Goal: Task Accomplishment & Management: Manage account settings

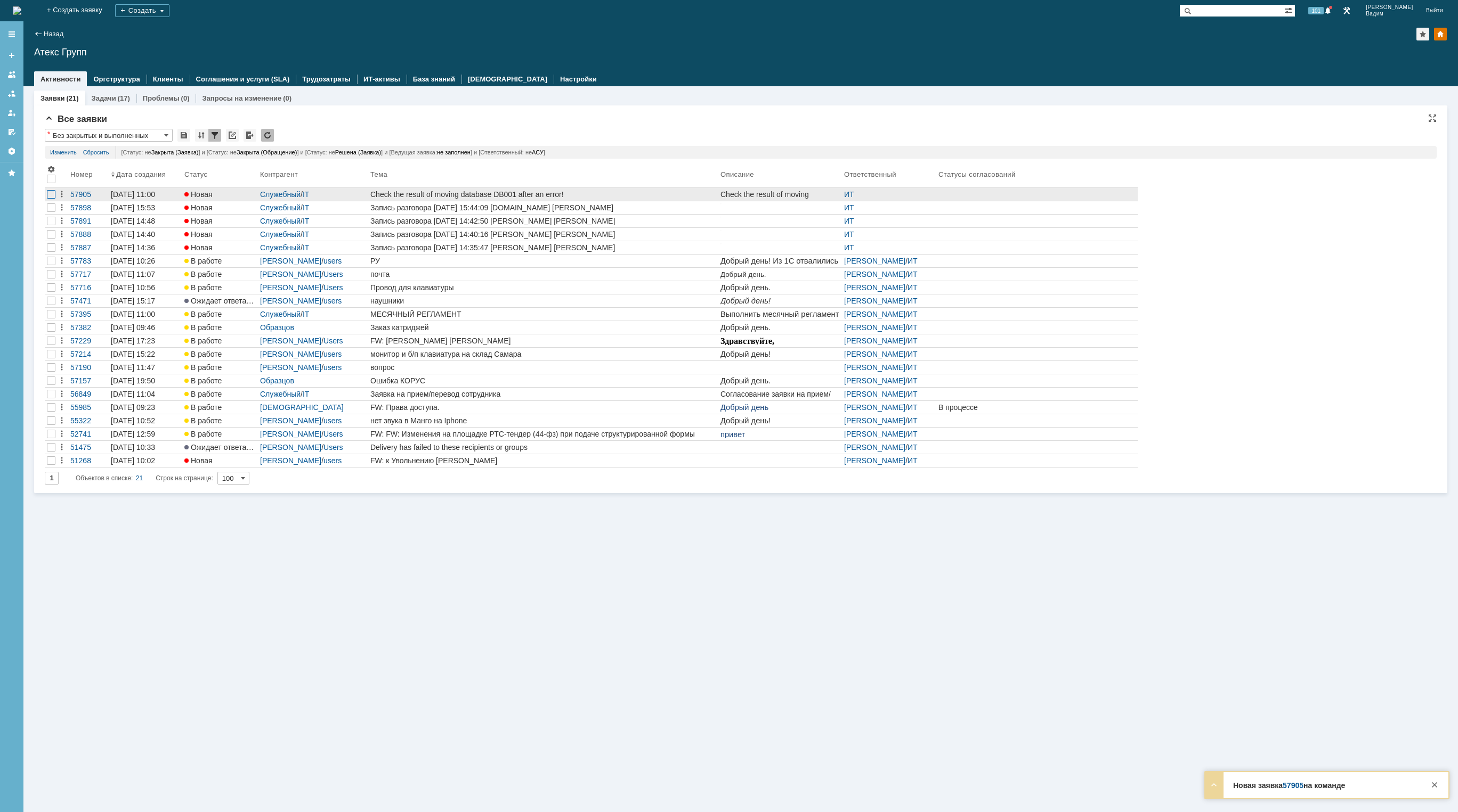
click at [49, 195] on div at bounding box center [51, 194] width 9 height 9
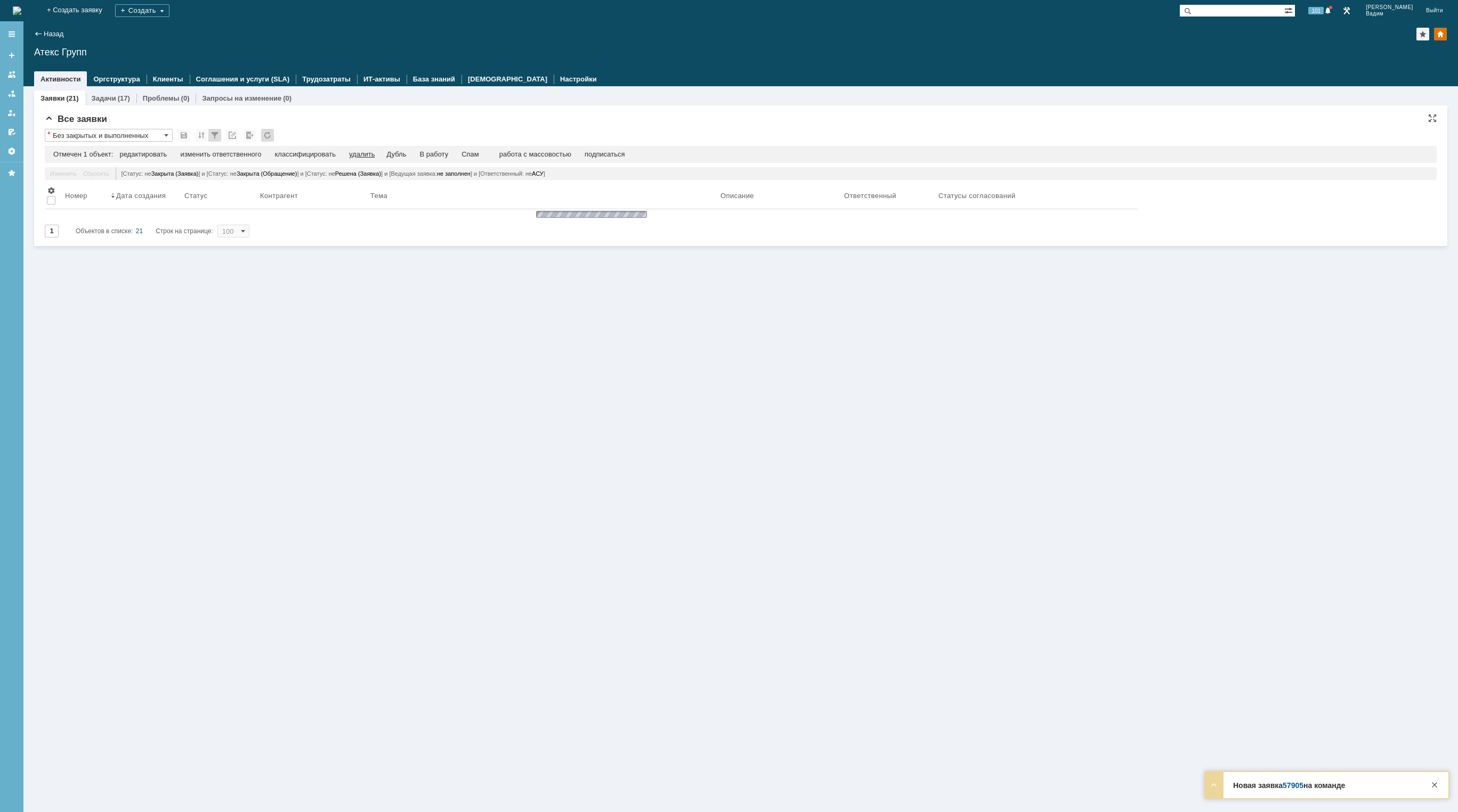
click at [367, 154] on div "удалить" at bounding box center [362, 154] width 26 height 9
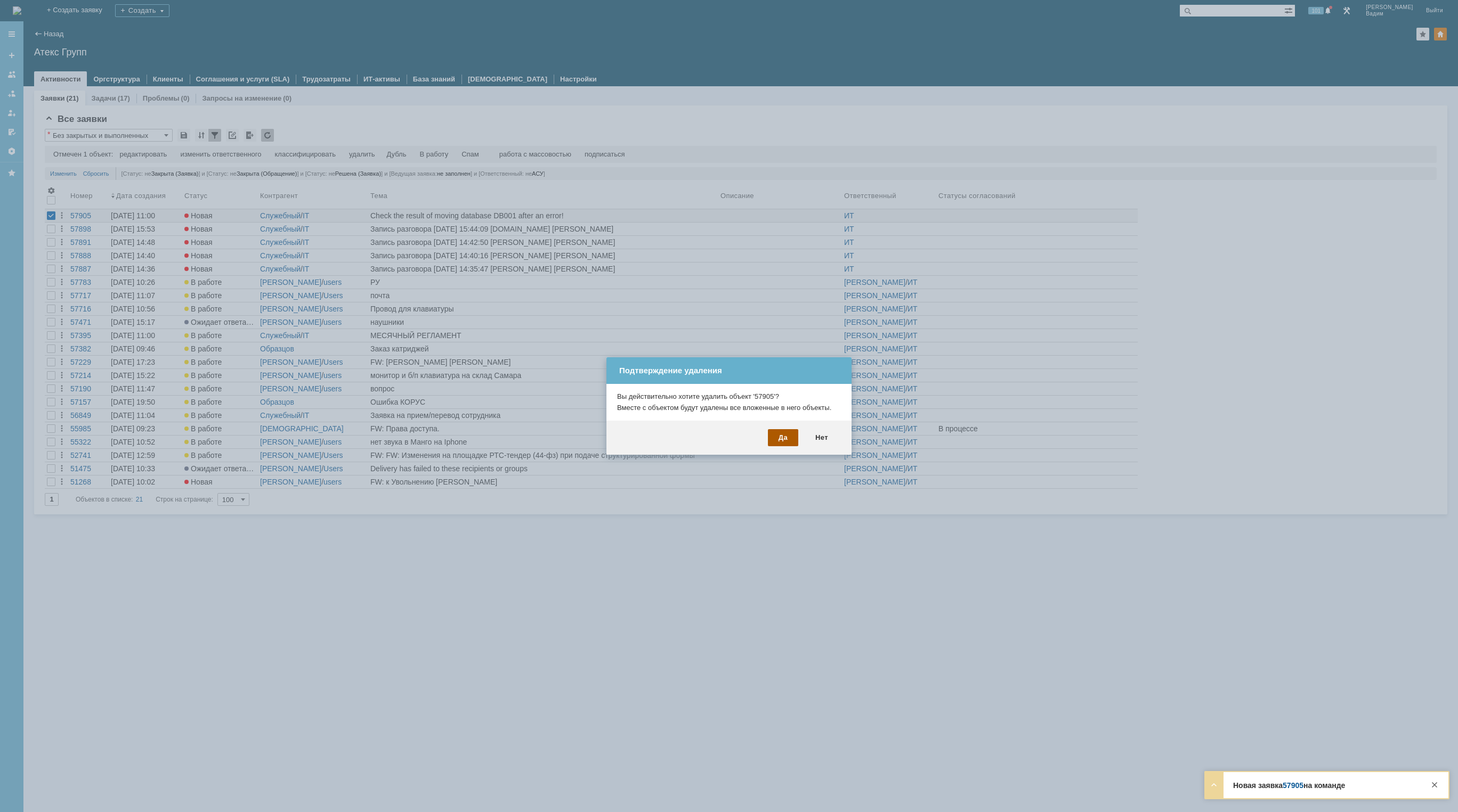
click at [783, 439] on div "Да" at bounding box center [784, 438] width 31 height 17
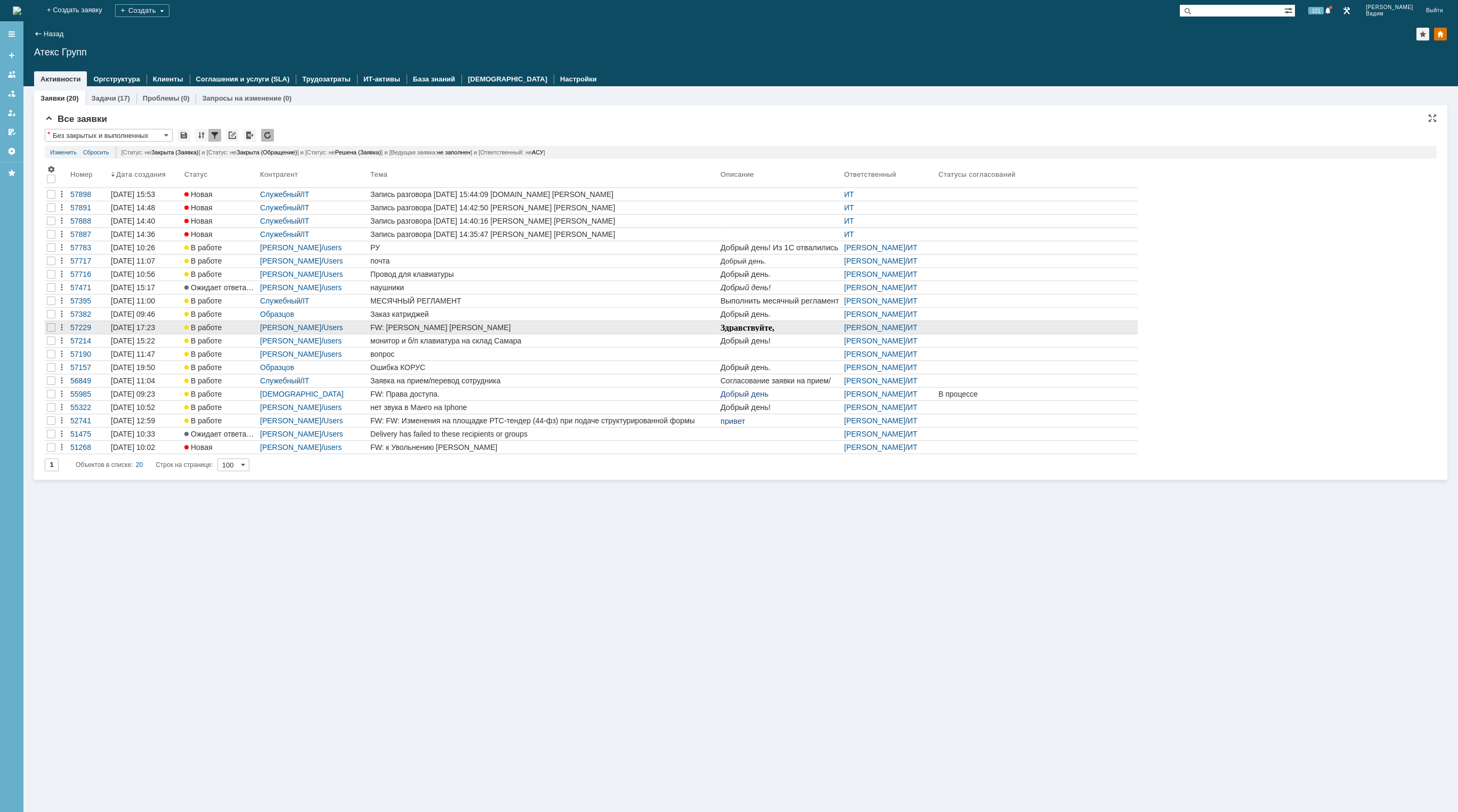
click at [466, 330] on div "FW: [PERSON_NAME] [PERSON_NAME]" at bounding box center [542, 327] width 345 height 9
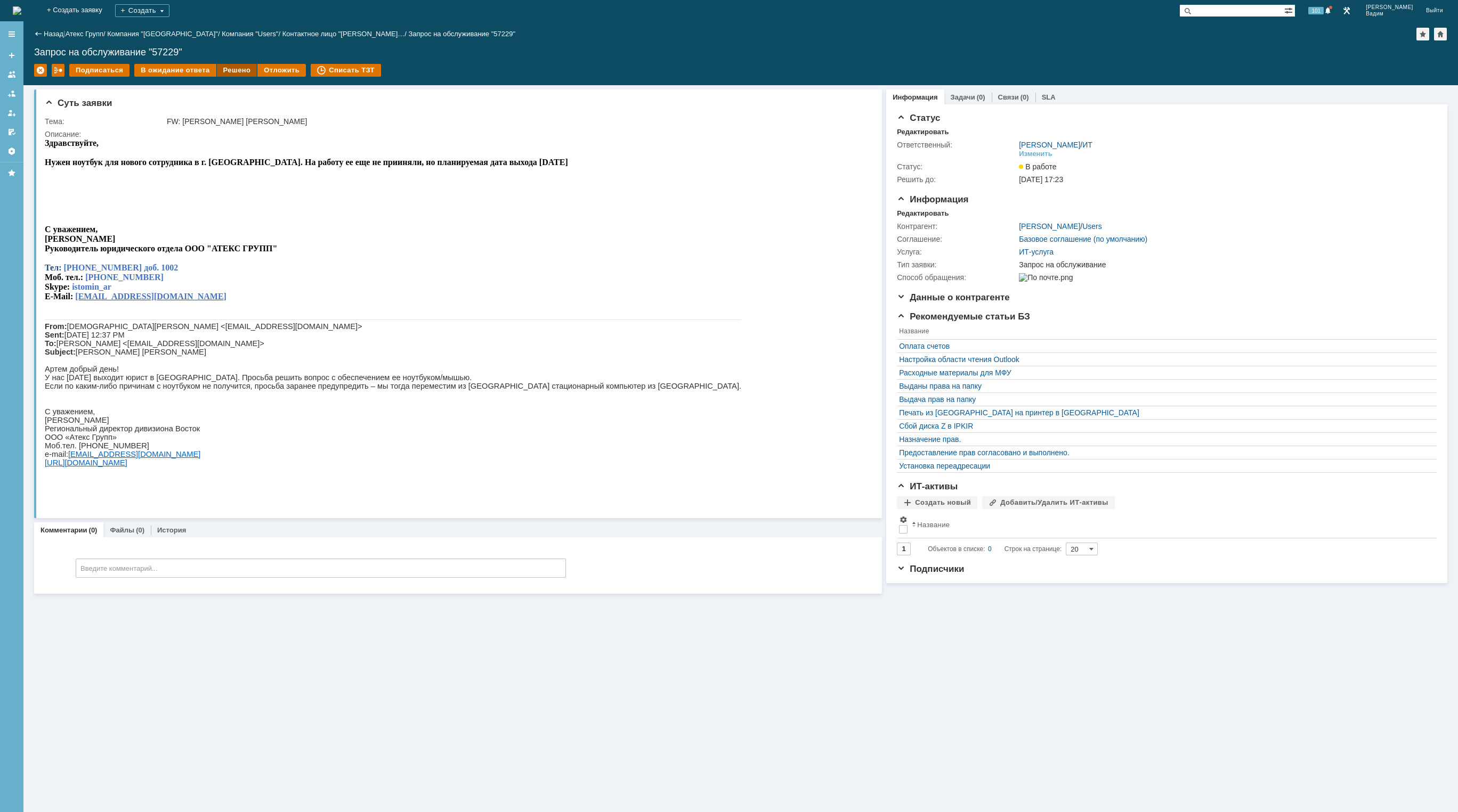
click at [226, 68] on div "Решено" at bounding box center [237, 70] width 40 height 12
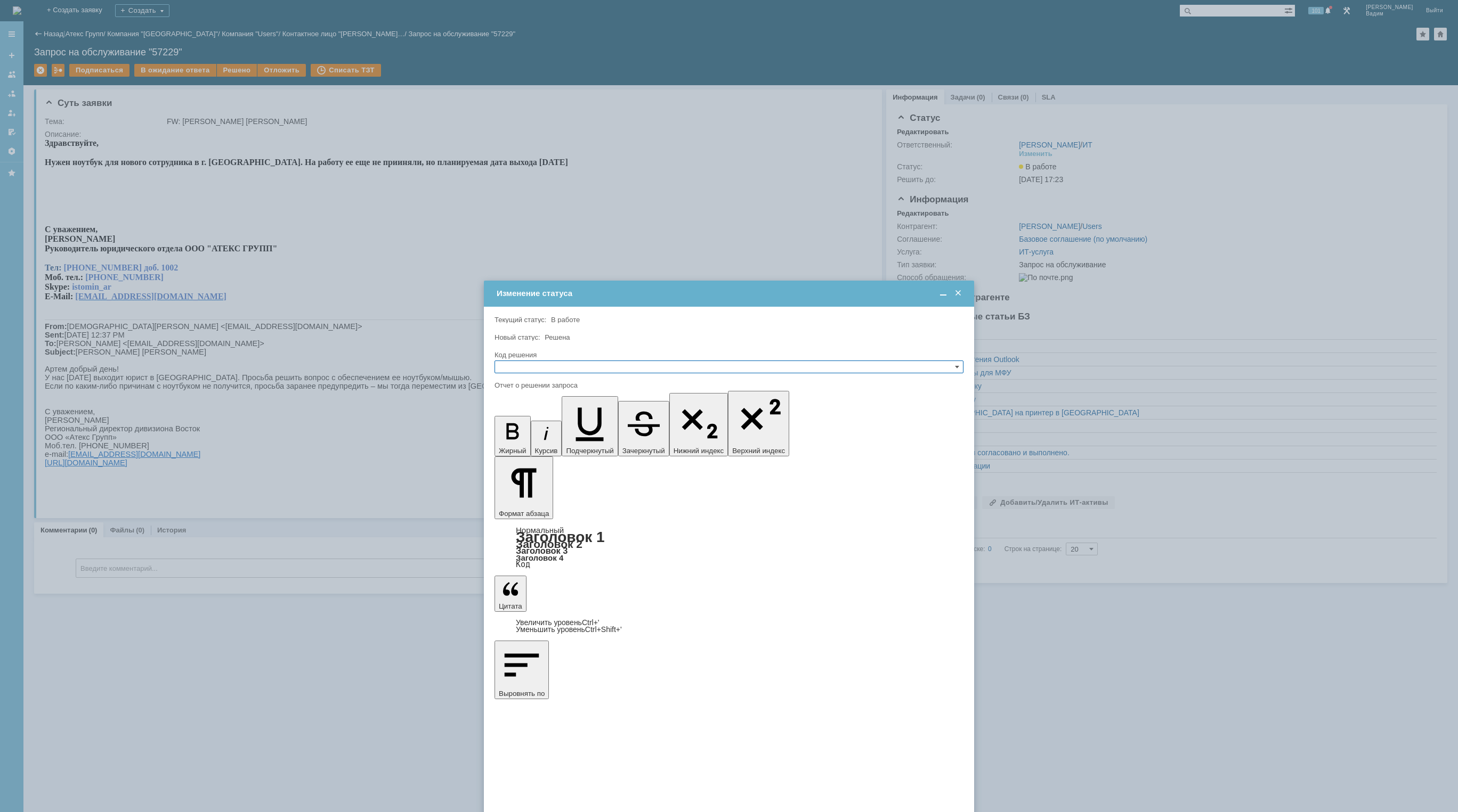
click at [597, 366] on input "text" at bounding box center [729, 366] width 469 height 12
click at [557, 420] on span "Решено" at bounding box center [729, 418] width 459 height 9
type input "Решено"
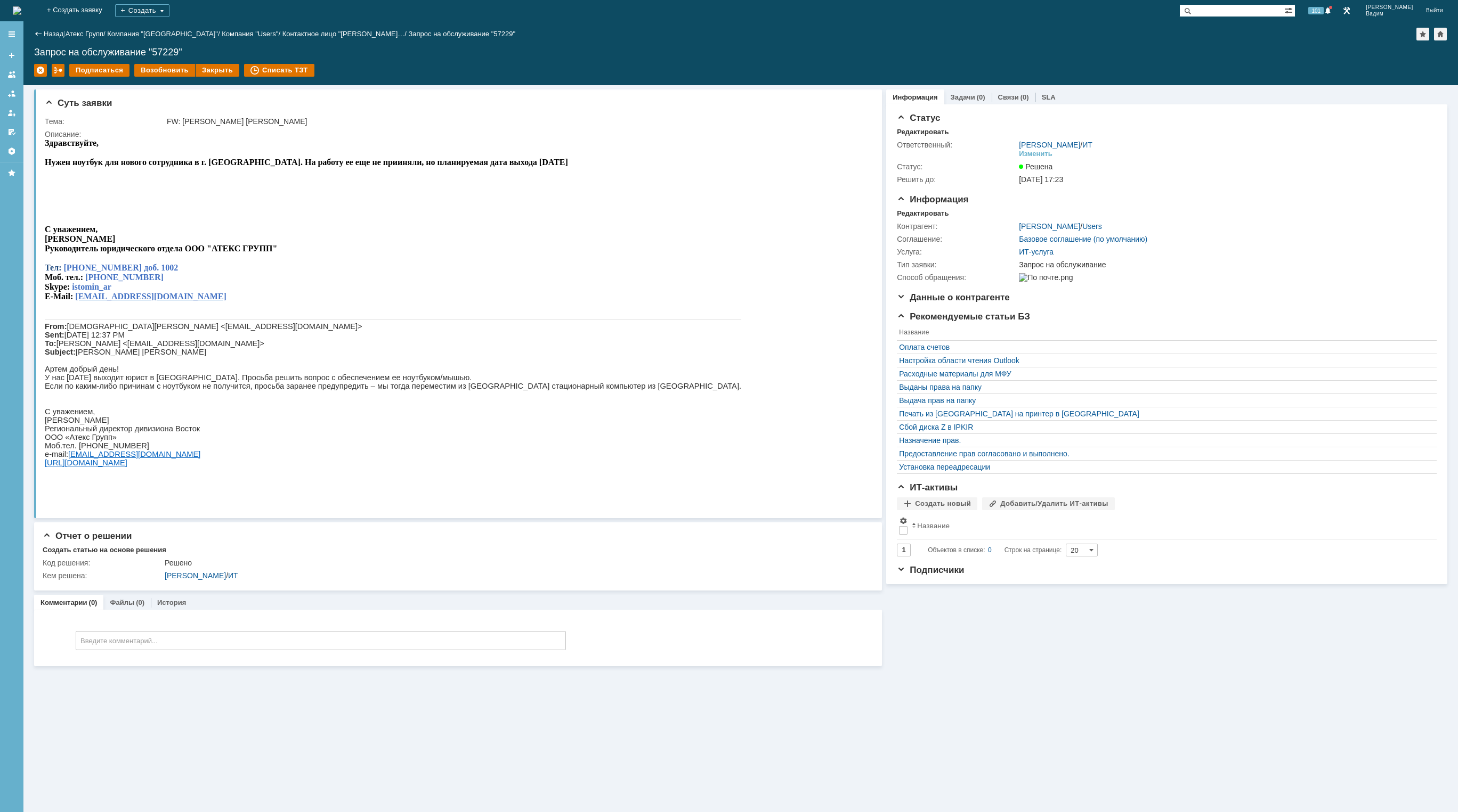
click at [21, 7] on img at bounding box center [16, 11] width 9 height 9
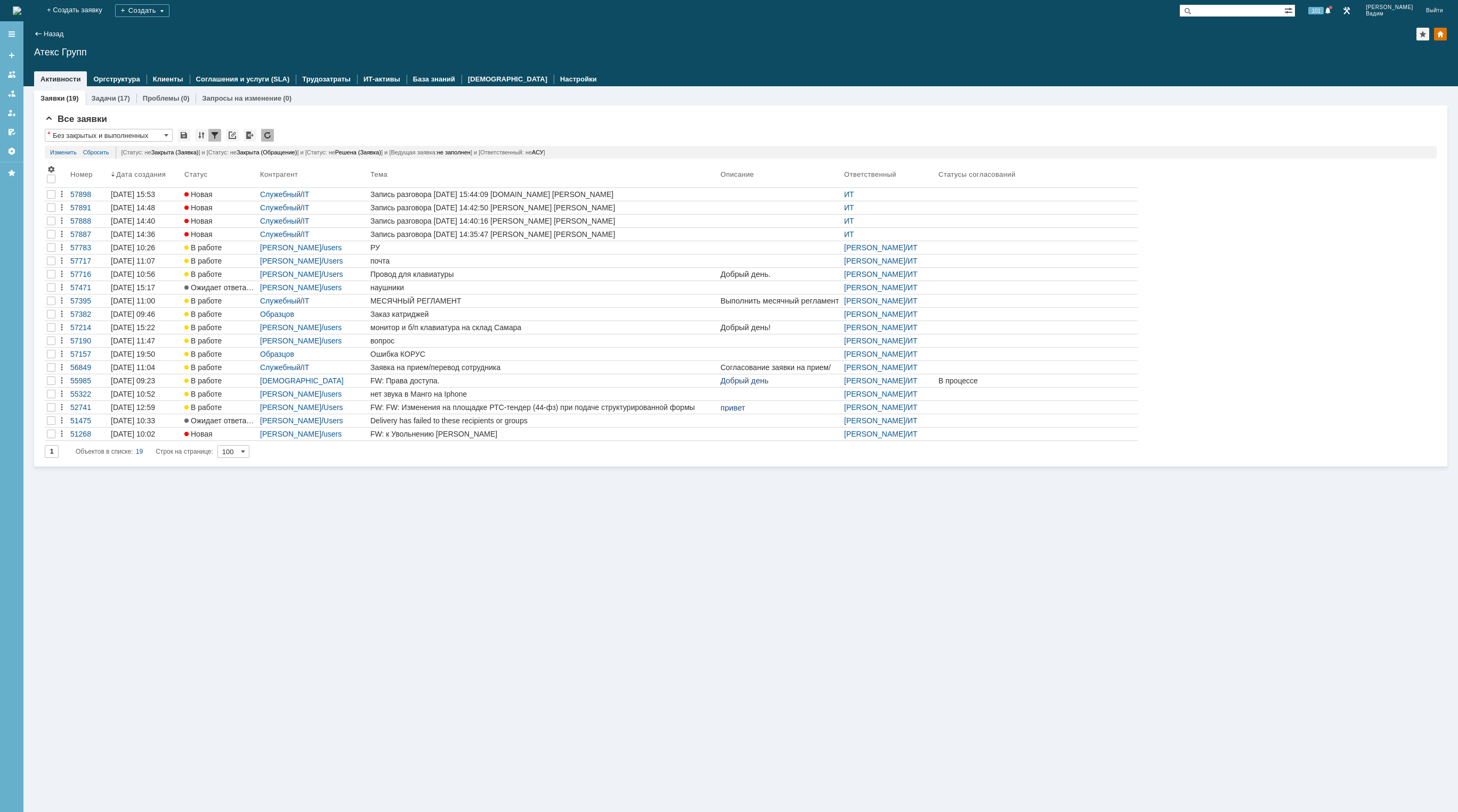
click at [453, 317] on div "Заказ катриджей" at bounding box center [542, 314] width 345 height 9
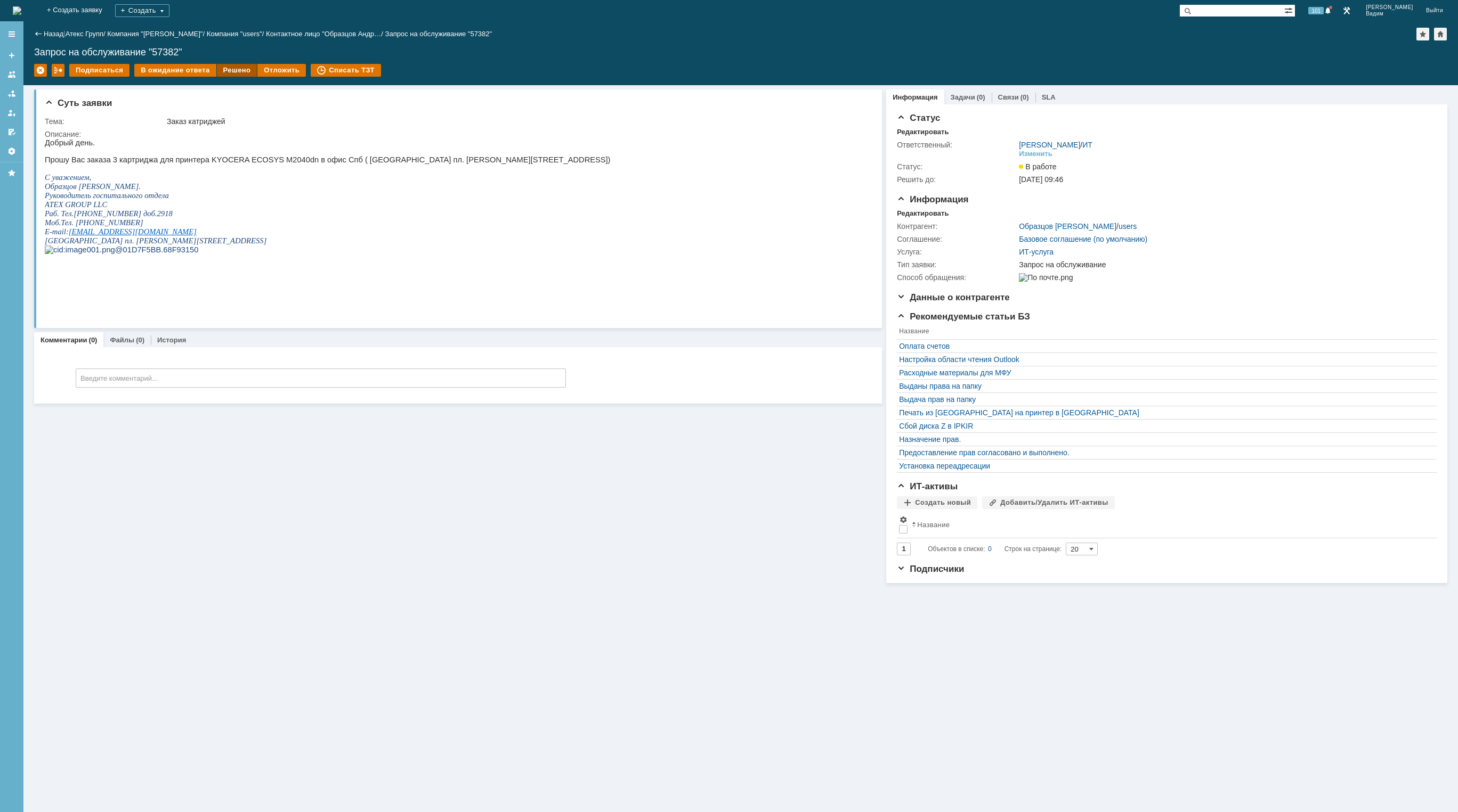
click at [238, 73] on div "Решено" at bounding box center [237, 70] width 40 height 12
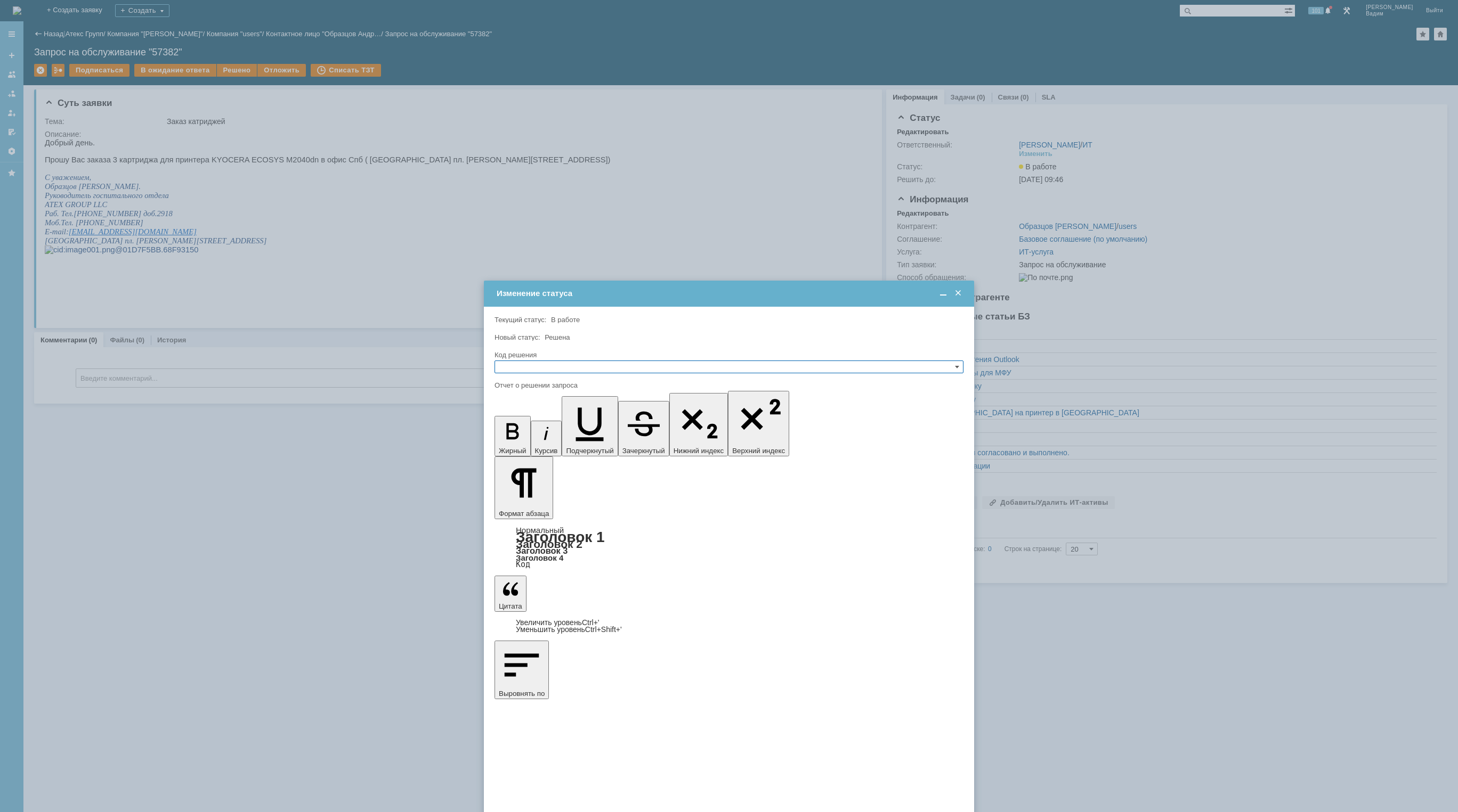
click at [596, 368] on input "text" at bounding box center [729, 366] width 469 height 12
click at [553, 419] on span "Решено" at bounding box center [729, 418] width 459 height 9
type input "Решено"
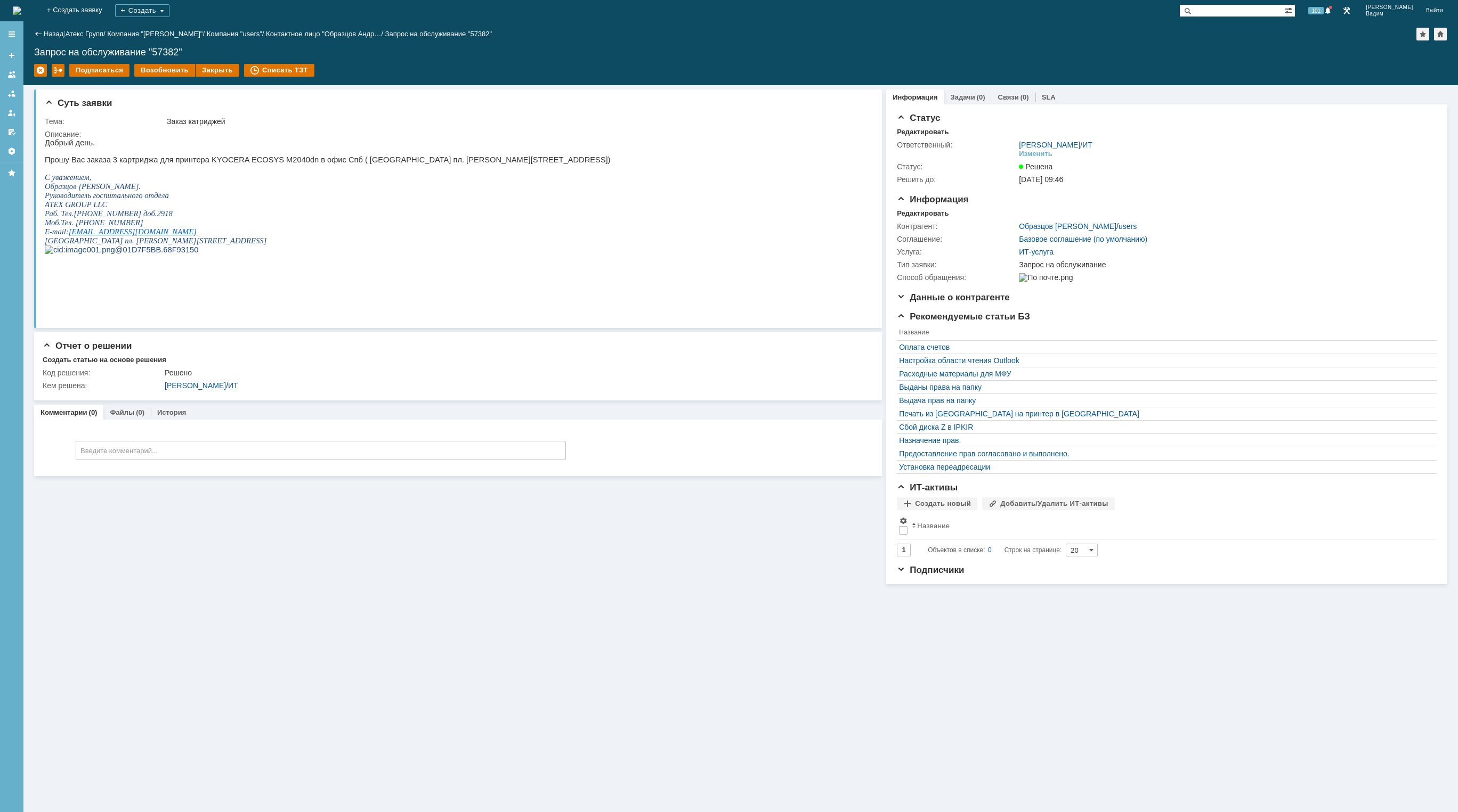
click at [21, 13] on img at bounding box center [16, 11] width 9 height 9
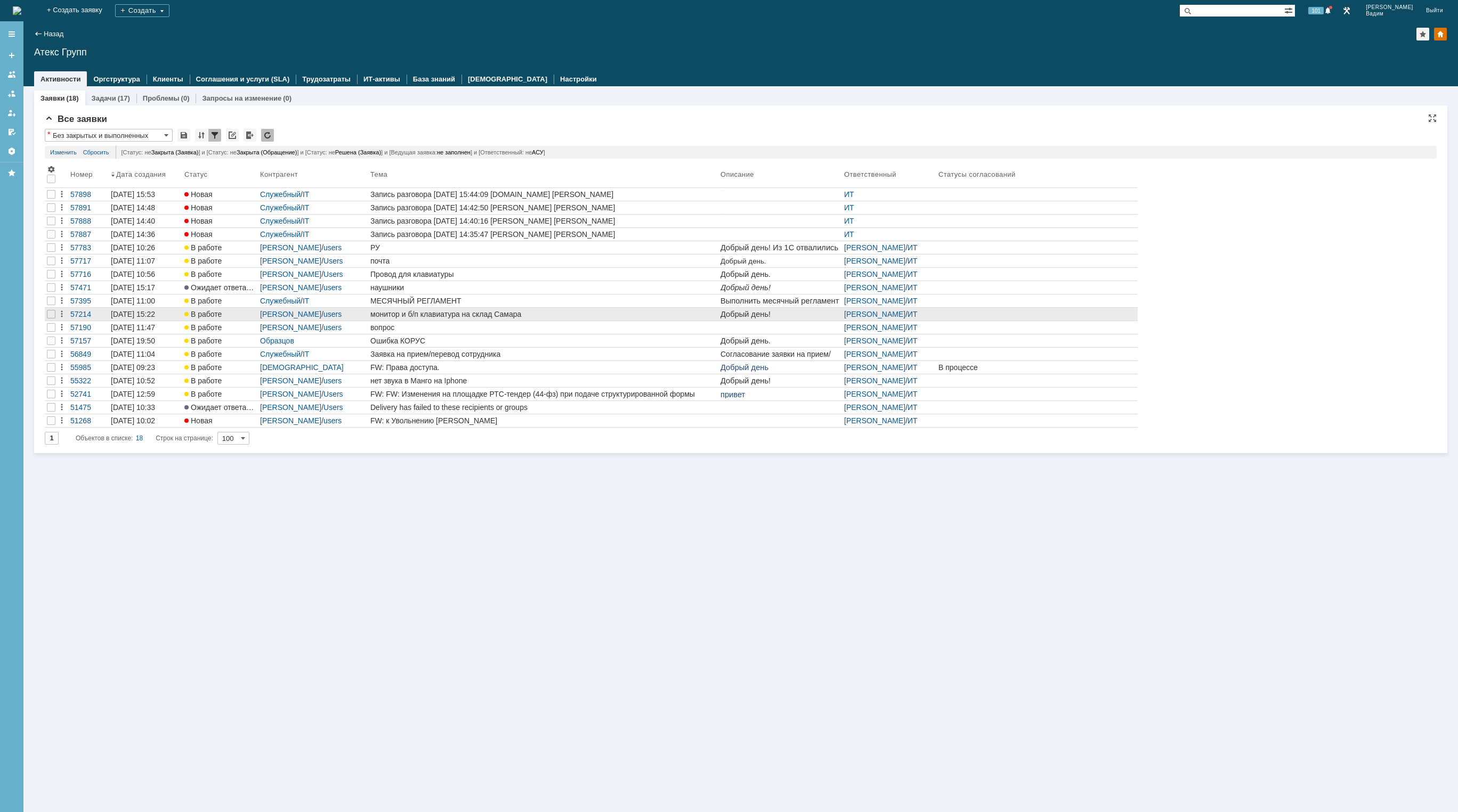
click at [552, 318] on div "монитор и б/п клавиатура на склад Самара" at bounding box center [542, 314] width 345 height 9
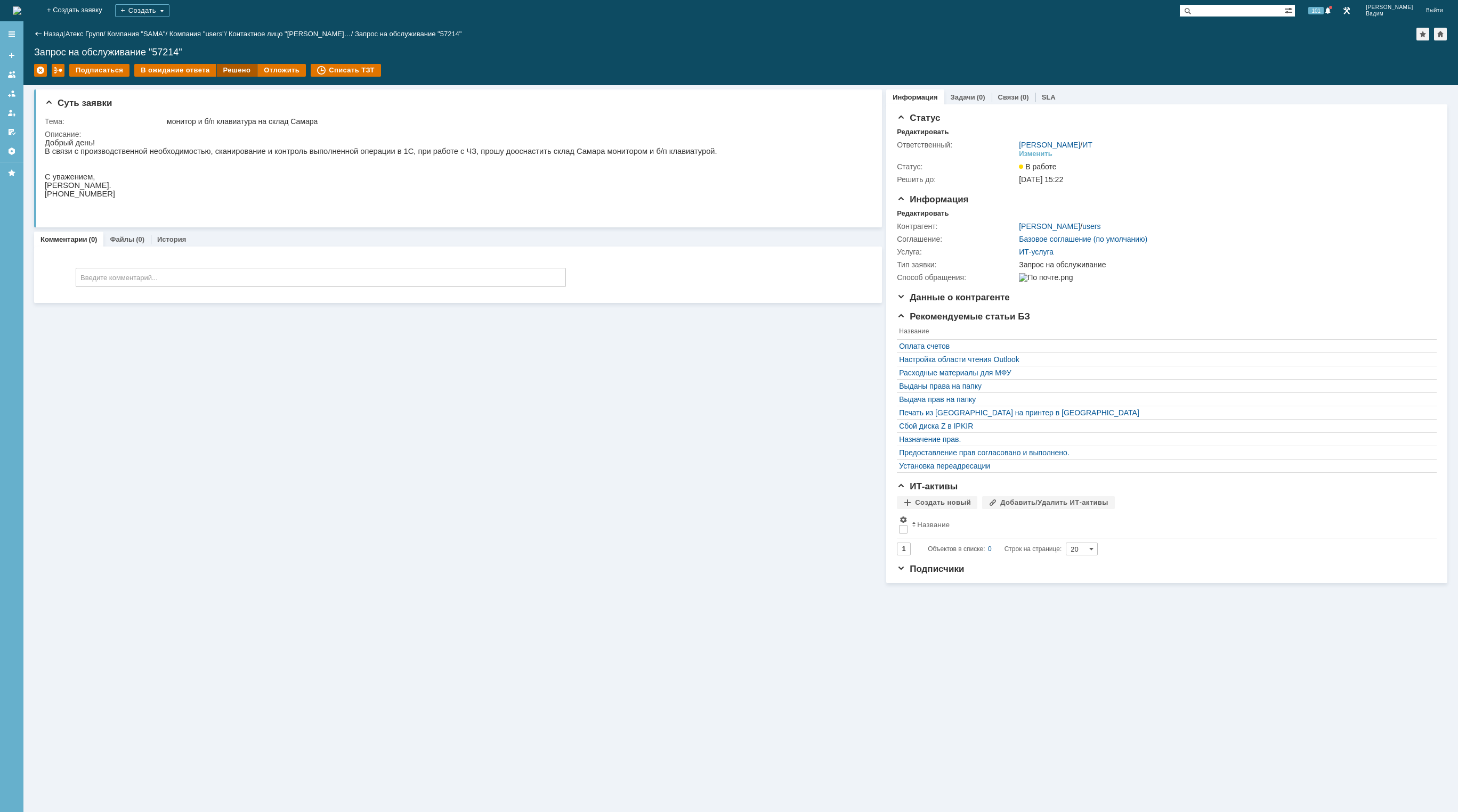
click at [235, 73] on div "Решено" at bounding box center [237, 70] width 40 height 12
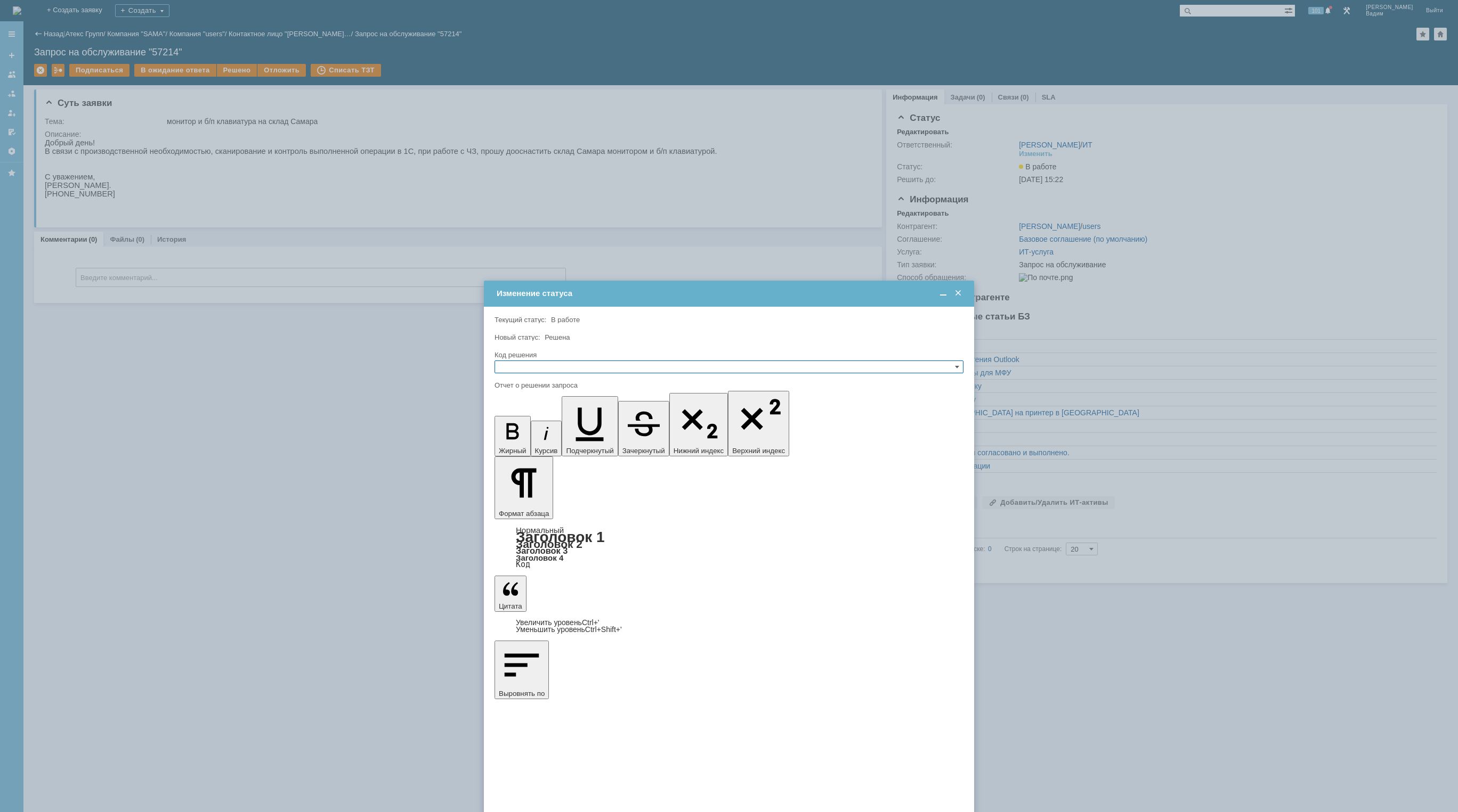
click at [577, 362] on input "text" at bounding box center [729, 366] width 469 height 12
click at [543, 418] on span "Решено" at bounding box center [729, 418] width 459 height 9
type input "Решено"
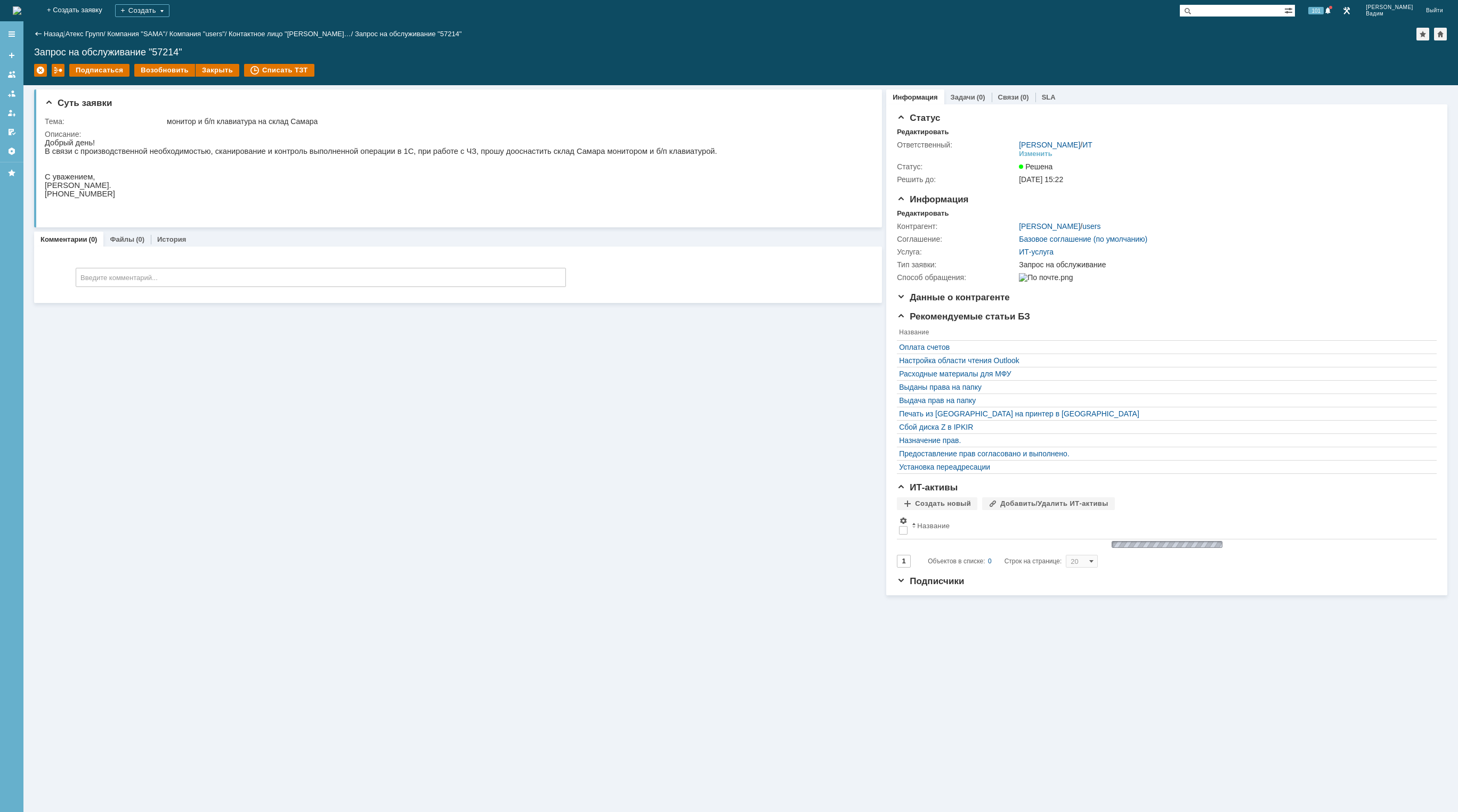
click at [21, 9] on img at bounding box center [16, 11] width 9 height 9
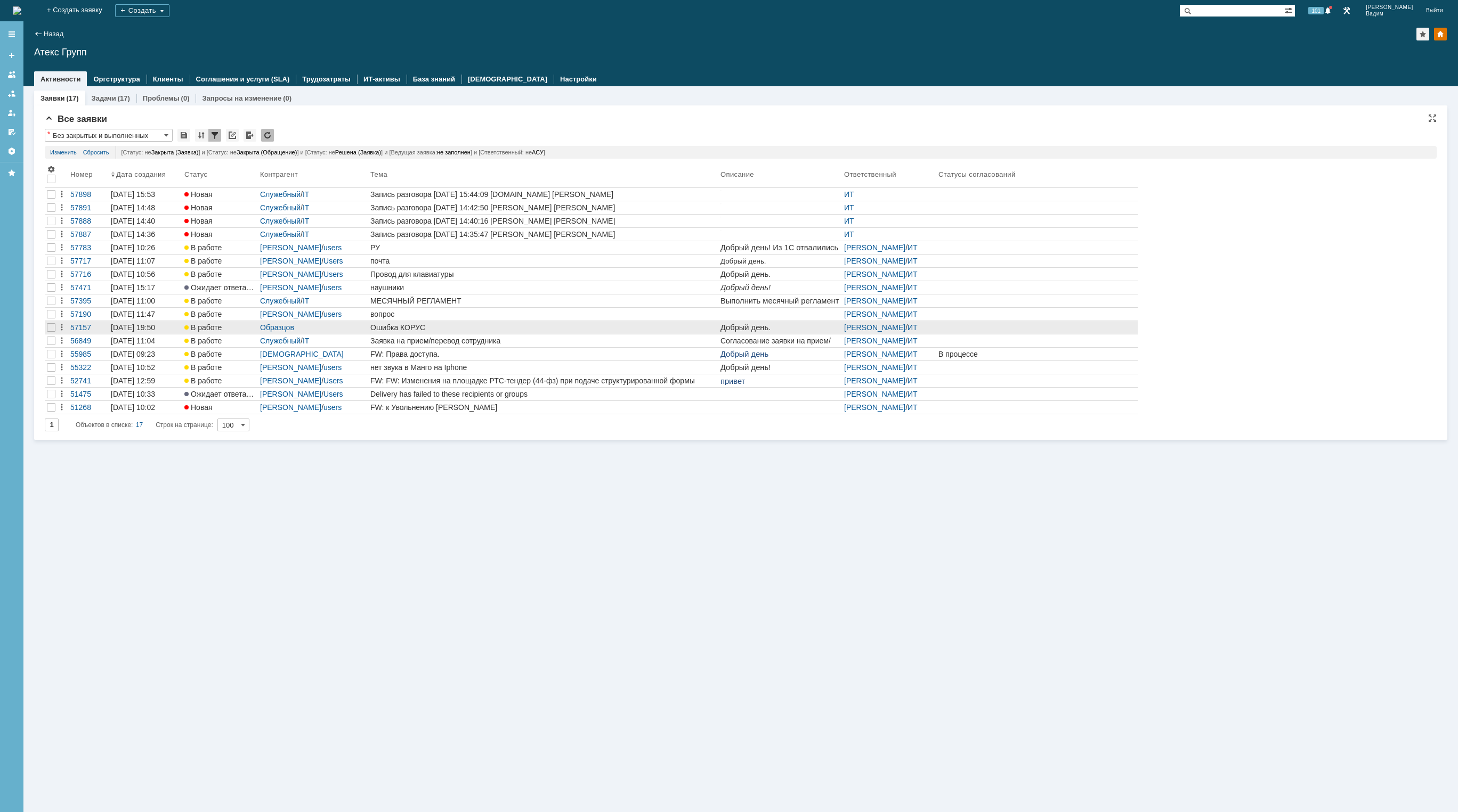
click at [459, 325] on div "Ошибка КОРУС" at bounding box center [542, 327] width 345 height 9
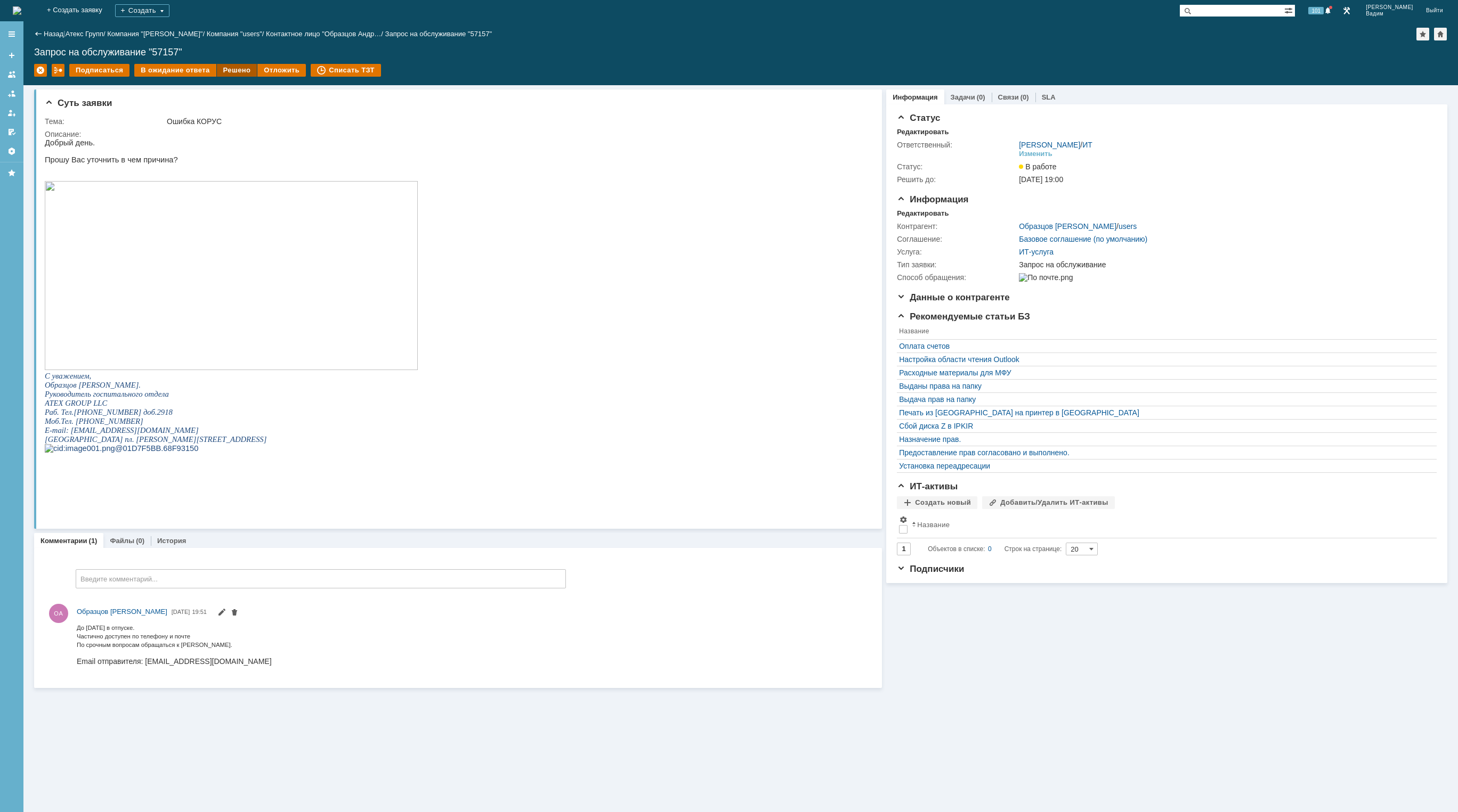
click at [235, 69] on div "Решено" at bounding box center [237, 70] width 40 height 12
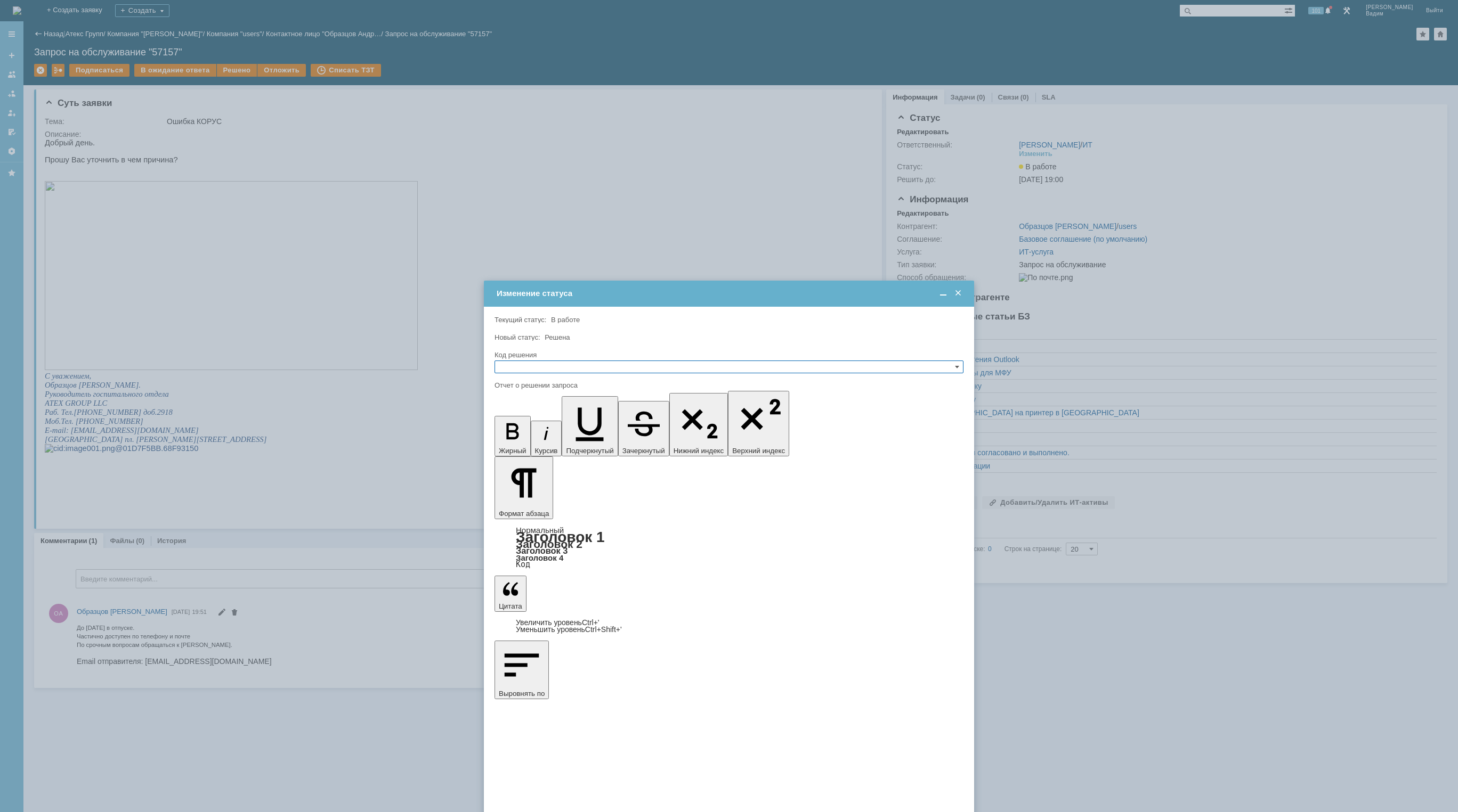
click at [606, 363] on input "text" at bounding box center [729, 366] width 469 height 12
click at [574, 414] on div "Решено" at bounding box center [728, 418] width 468 height 11
type input "Решено"
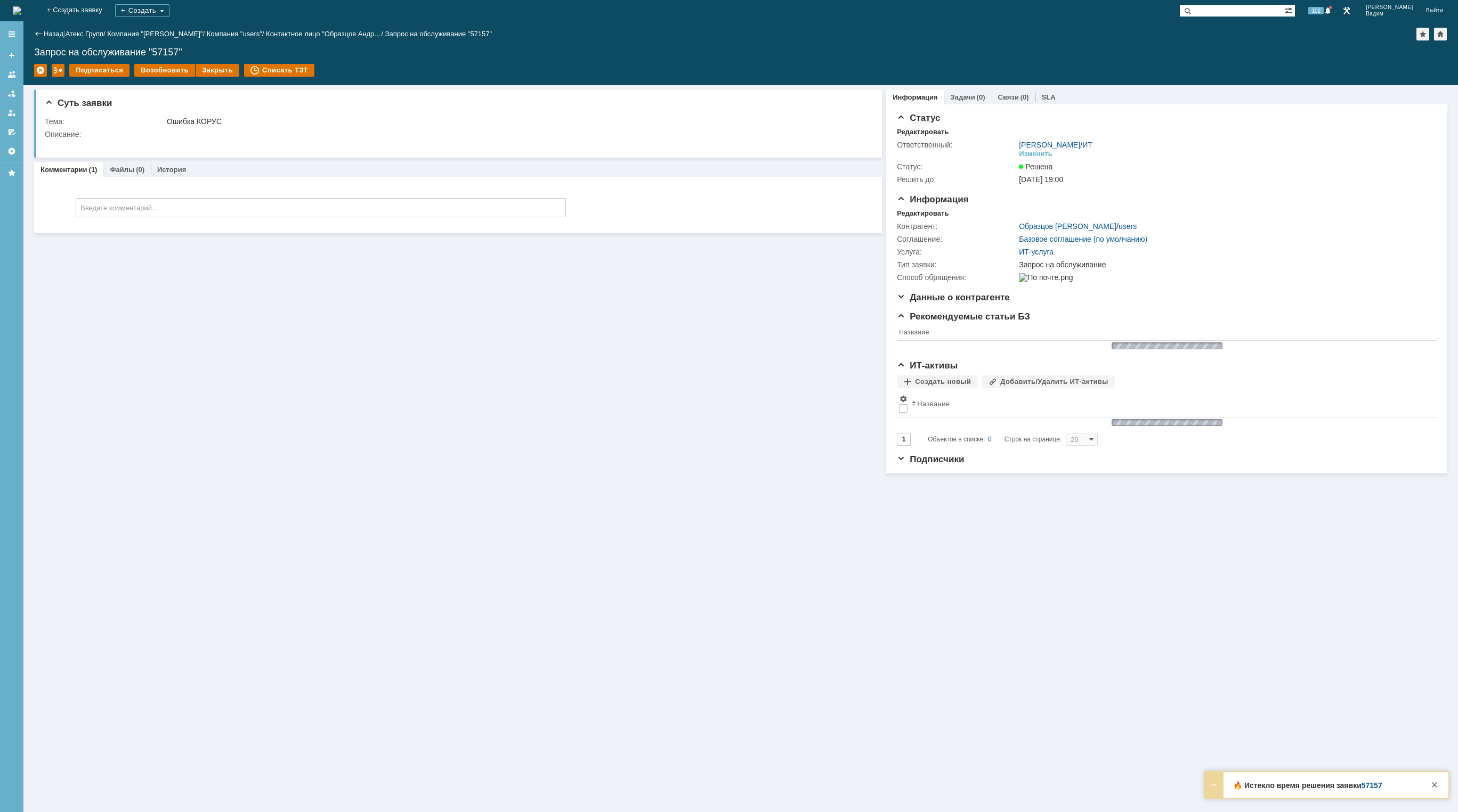
click at [21, 12] on img at bounding box center [16, 11] width 9 height 9
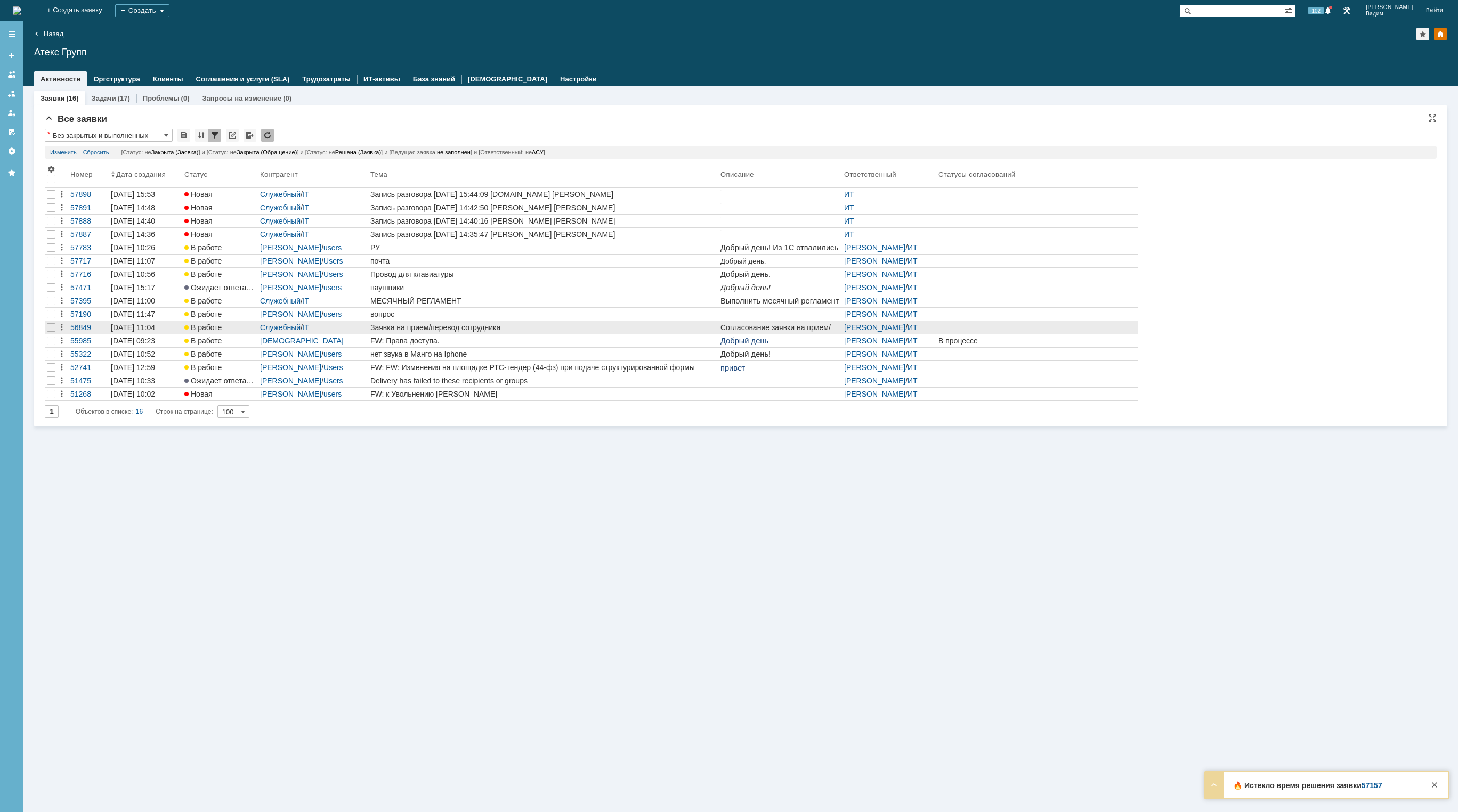
click at [521, 328] on div "Заявка на прием/перевод сотрудника" at bounding box center [542, 327] width 345 height 9
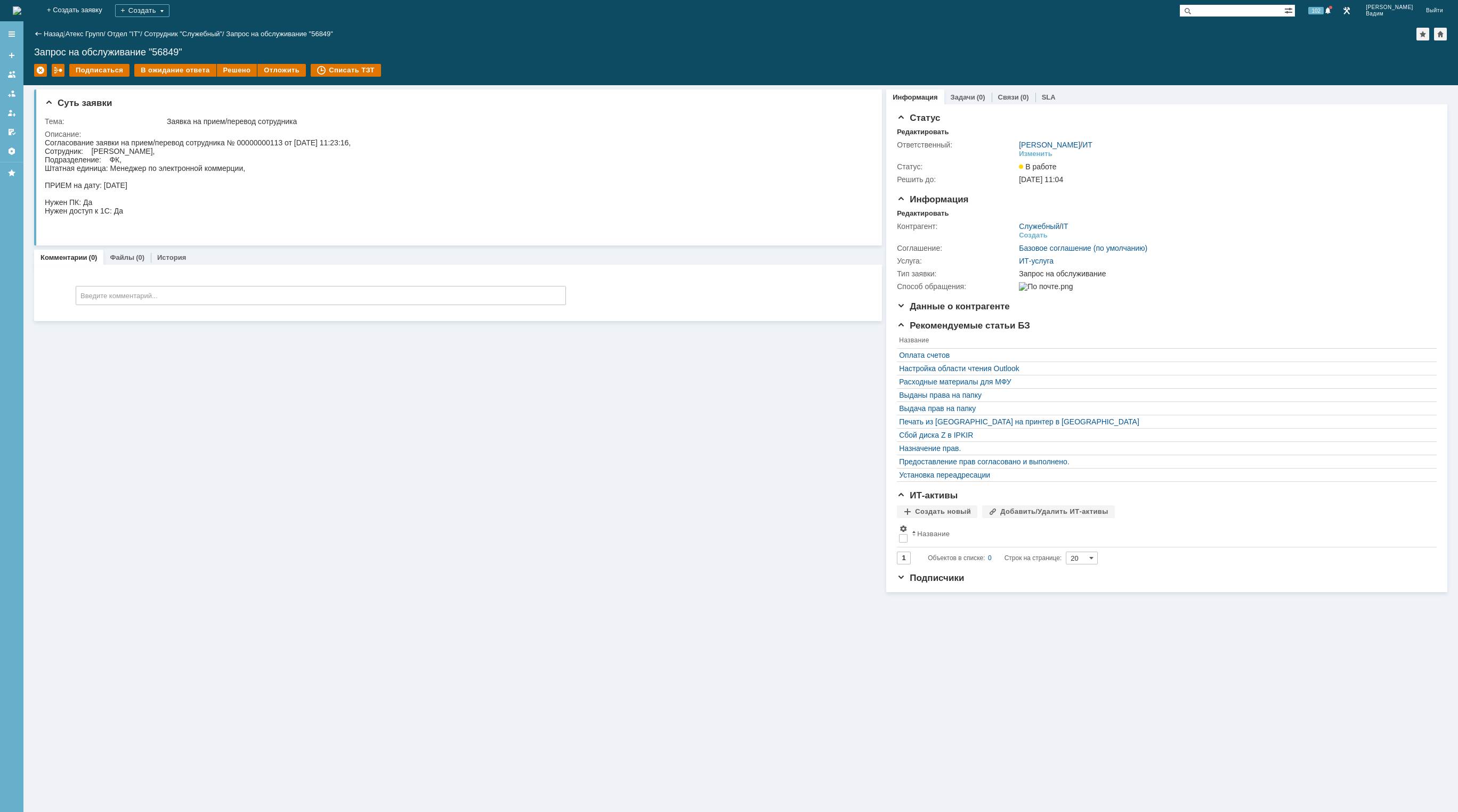
click at [21, 7] on img at bounding box center [16, 11] width 9 height 9
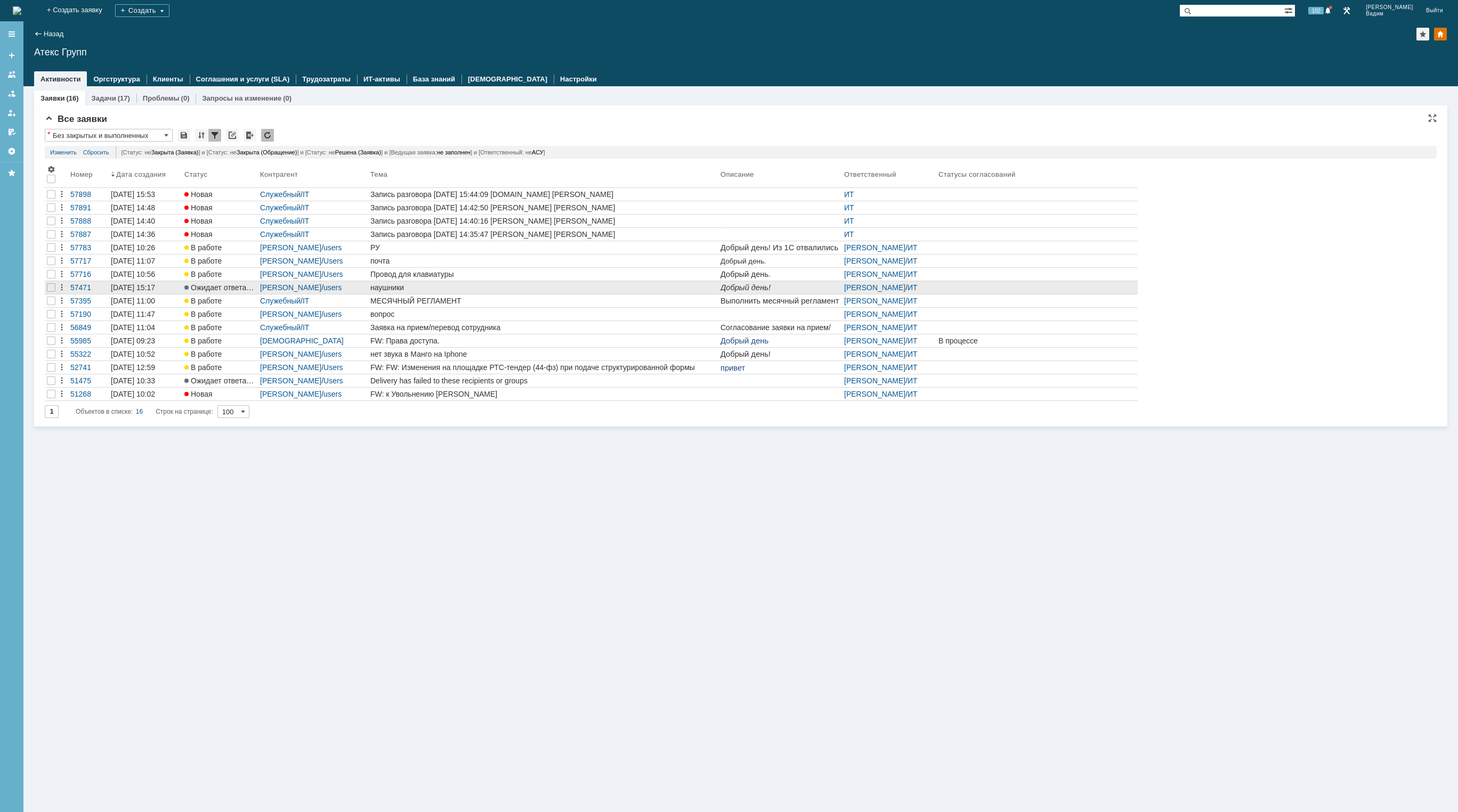
click at [520, 286] on div "наушники" at bounding box center [542, 287] width 345 height 9
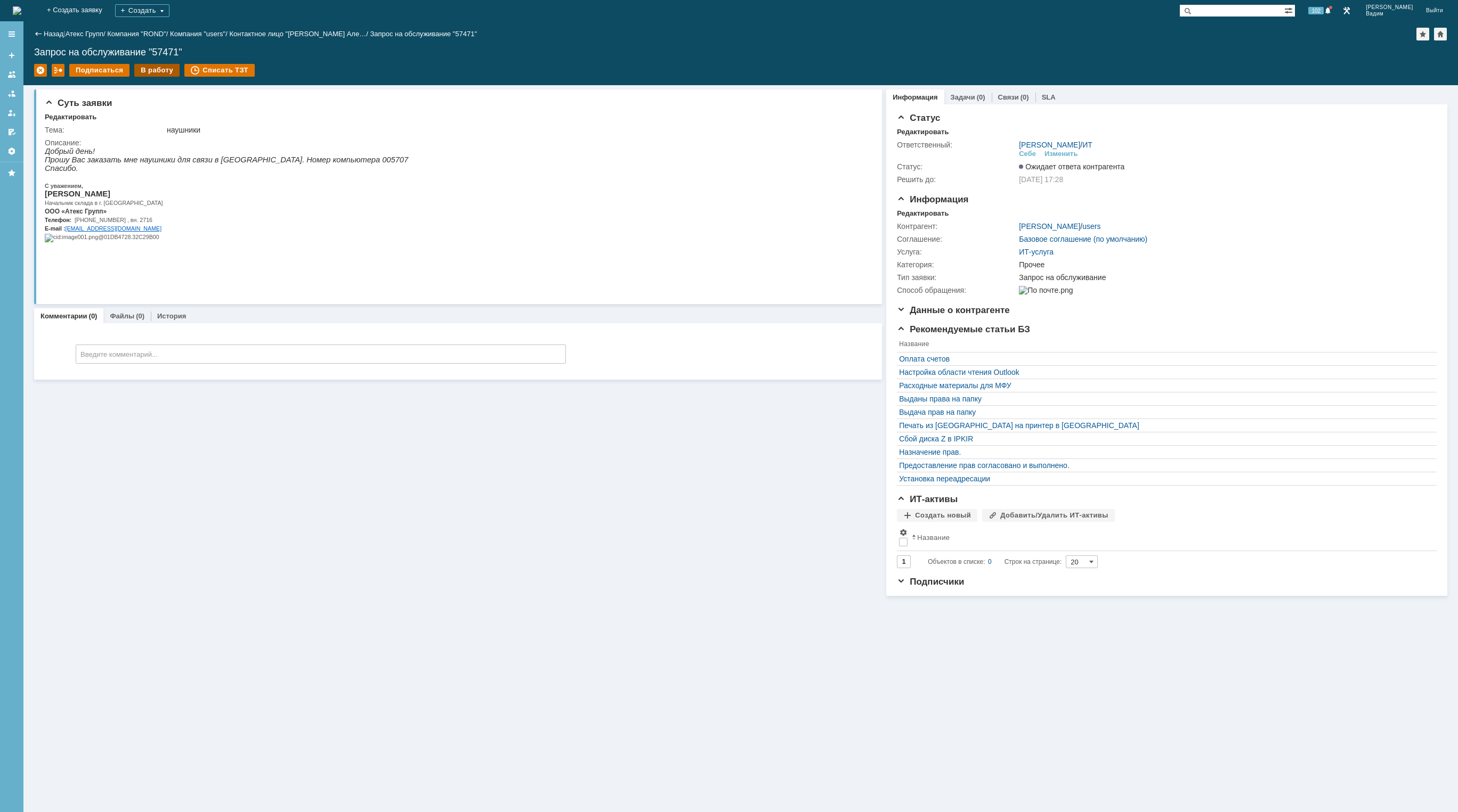
click at [159, 72] on div "В работу" at bounding box center [156, 70] width 45 height 12
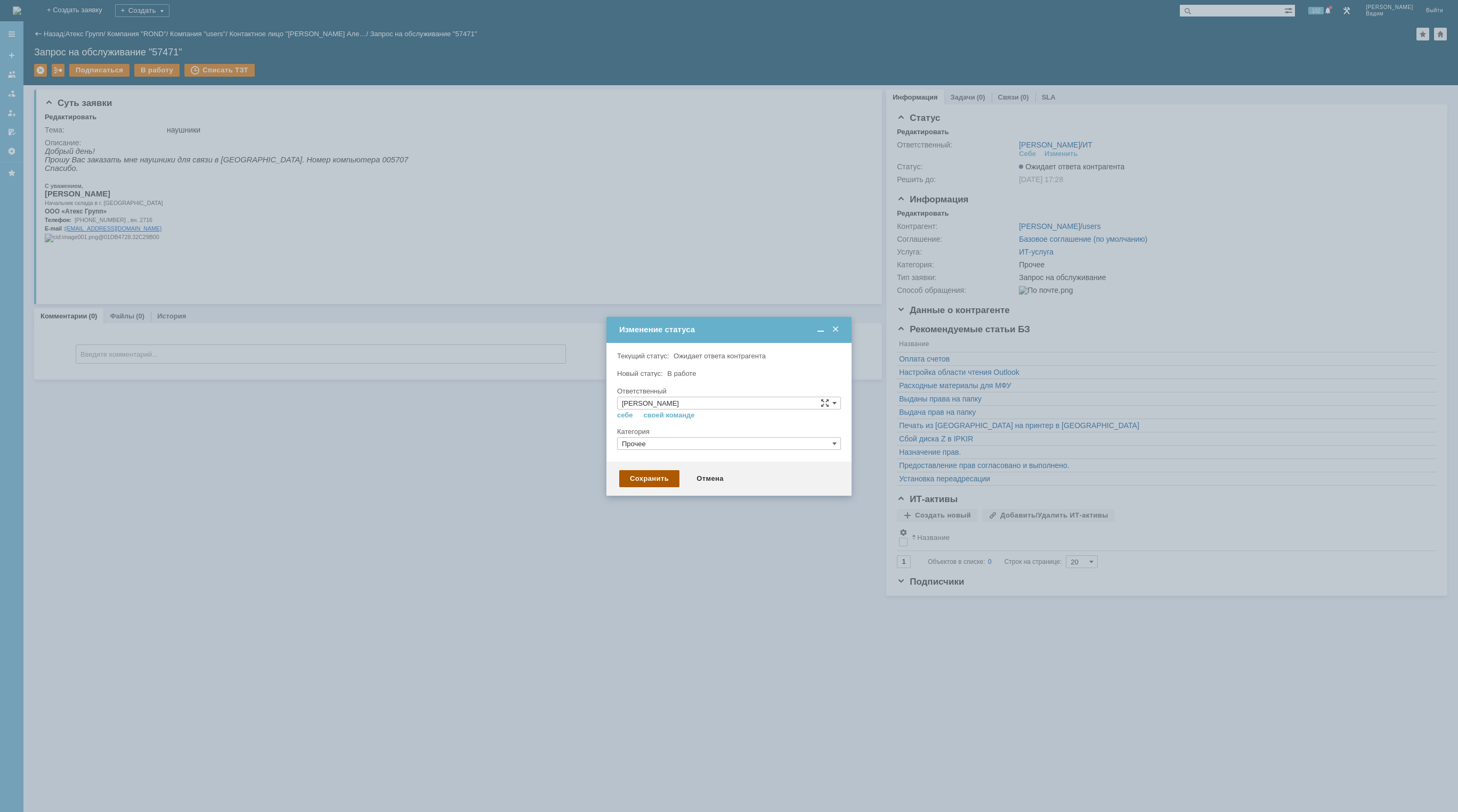
click at [653, 480] on div "Сохранить" at bounding box center [649, 479] width 60 height 17
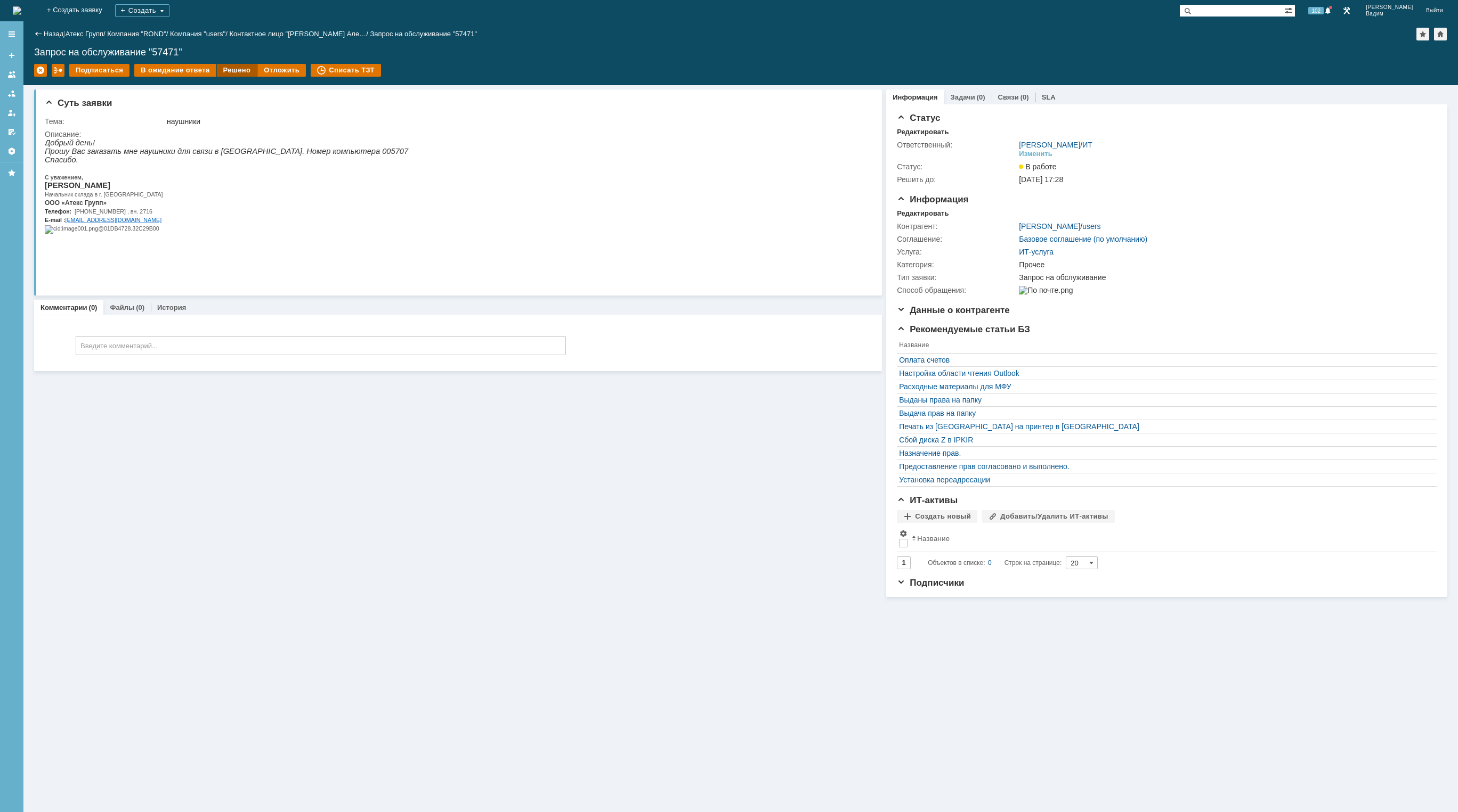
click at [249, 76] on div "Решено" at bounding box center [237, 70] width 40 height 12
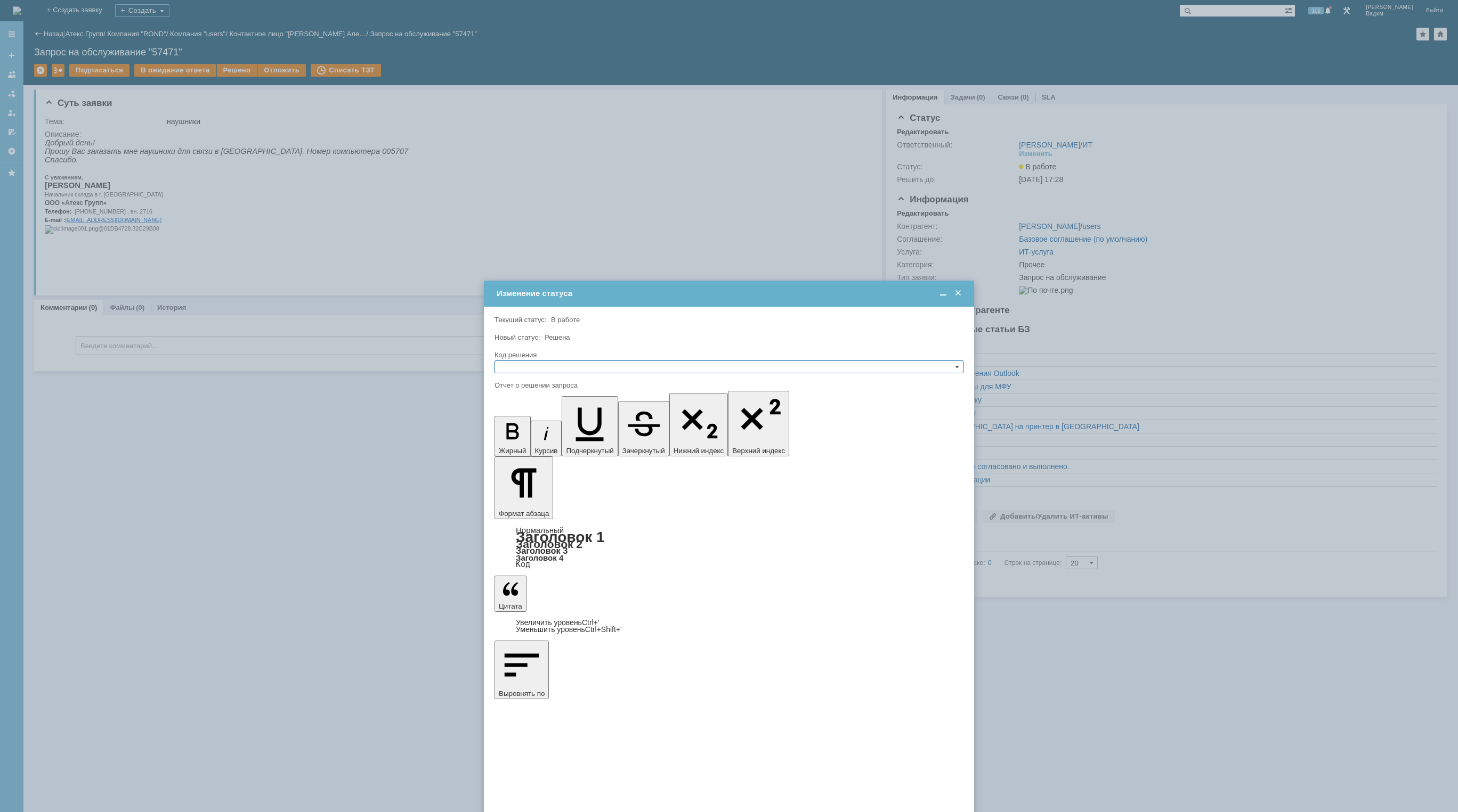
click at [578, 366] on input "text" at bounding box center [729, 366] width 469 height 12
click at [551, 422] on span "Решено" at bounding box center [729, 418] width 459 height 9
type input "Решено"
drag, startPoint x: 588, startPoint y: 3247, endPoint x: 420, endPoint y: 3237, distance: 168.3
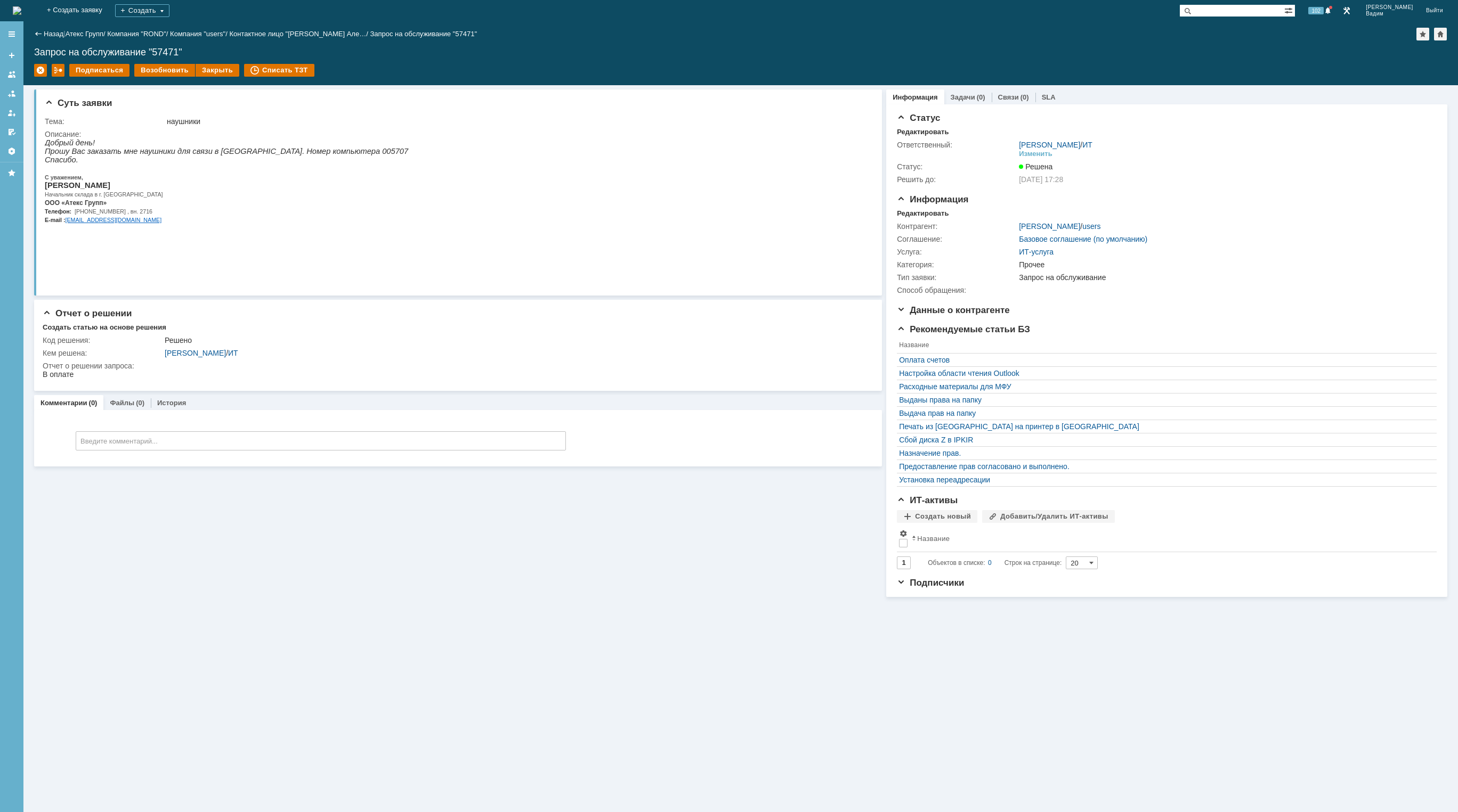
click at [21, 11] on img at bounding box center [16, 11] width 9 height 9
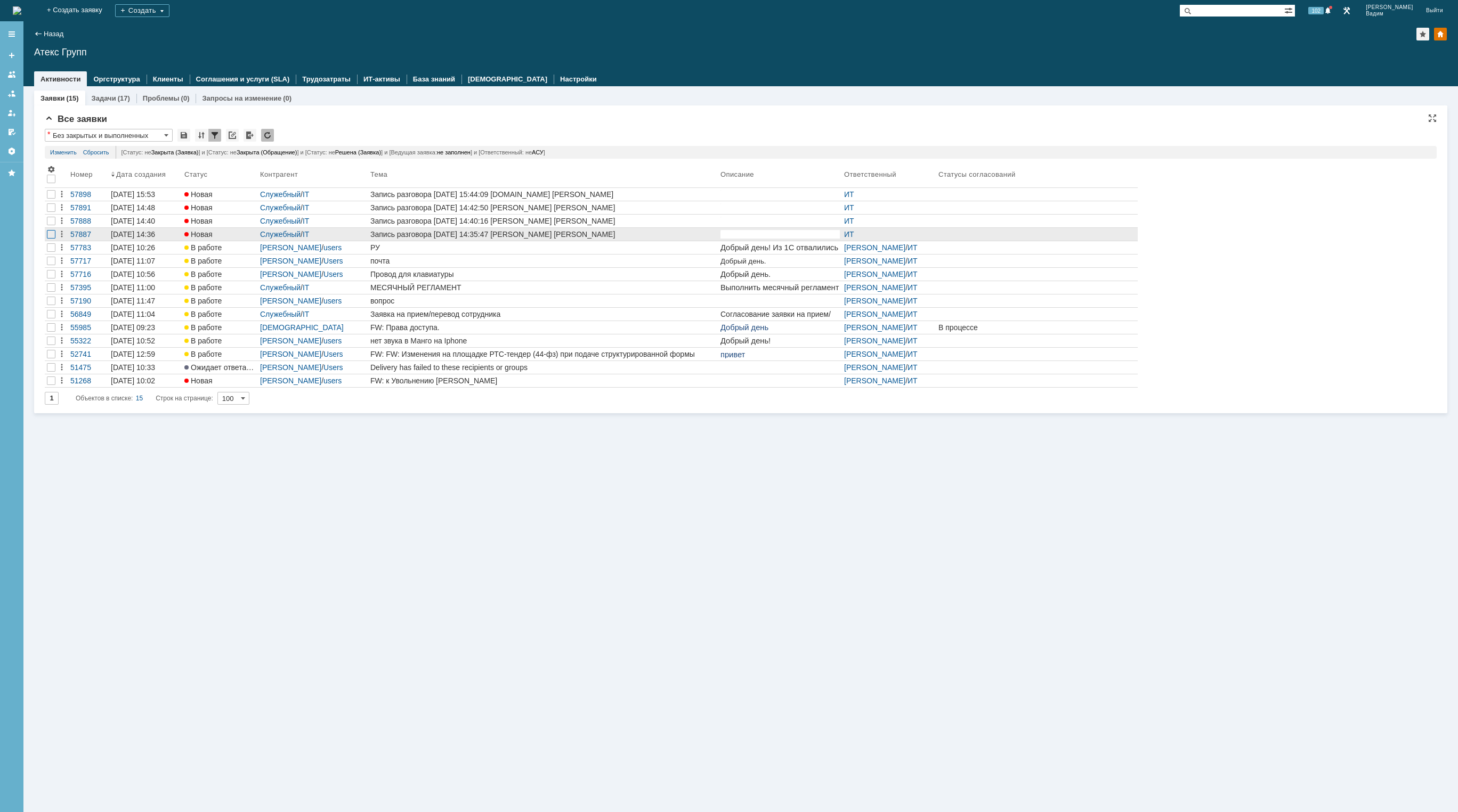
click at [49, 212] on div at bounding box center [51, 208] width 9 height 9
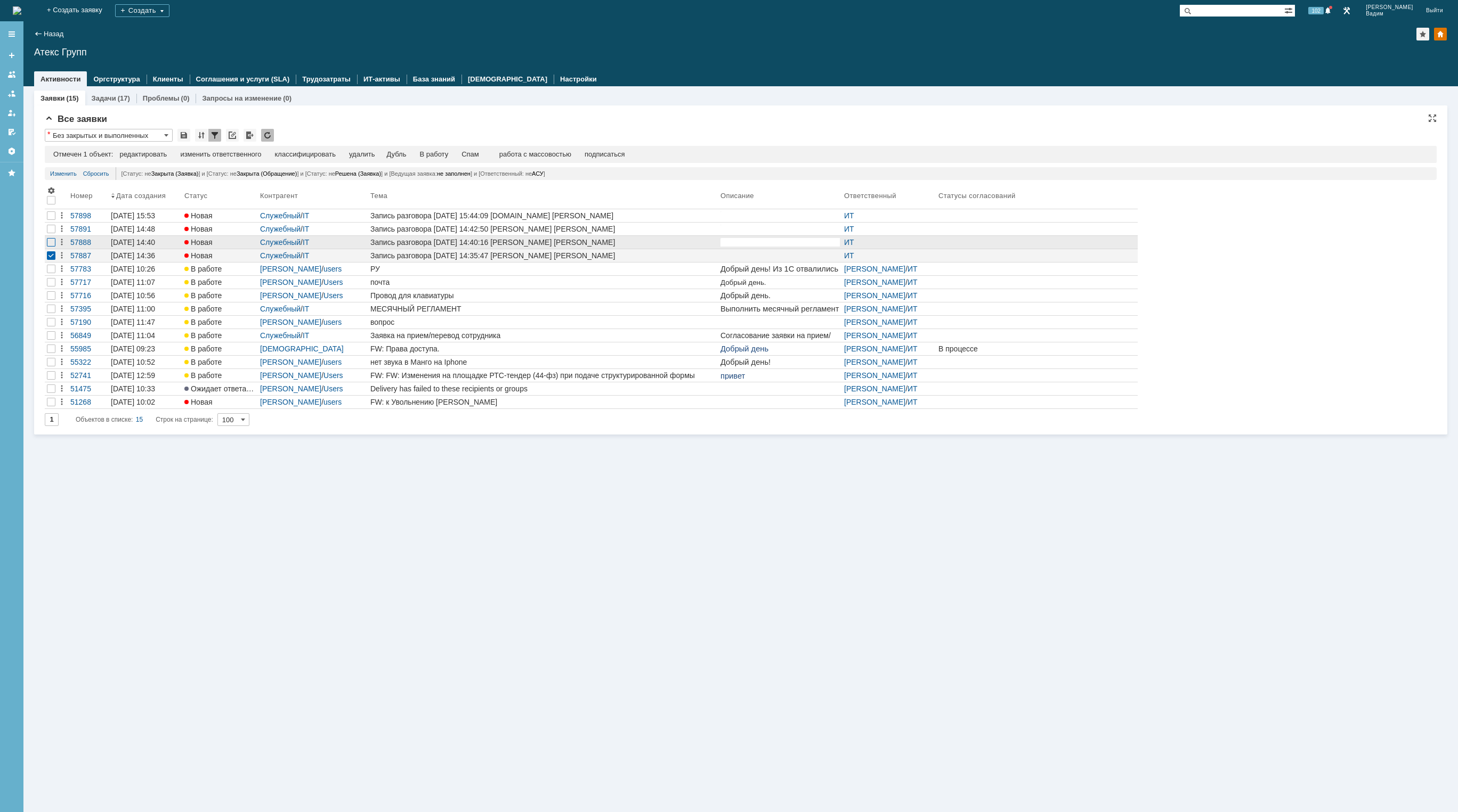
click at [54, 220] on div at bounding box center [51, 215] width 9 height 9
click at [50, 230] on div at bounding box center [51, 229] width 9 height 9
click at [52, 219] on div at bounding box center [51, 215] width 9 height 9
click at [341, 153] on div "удалить" at bounding box center [339, 154] width 26 height 9
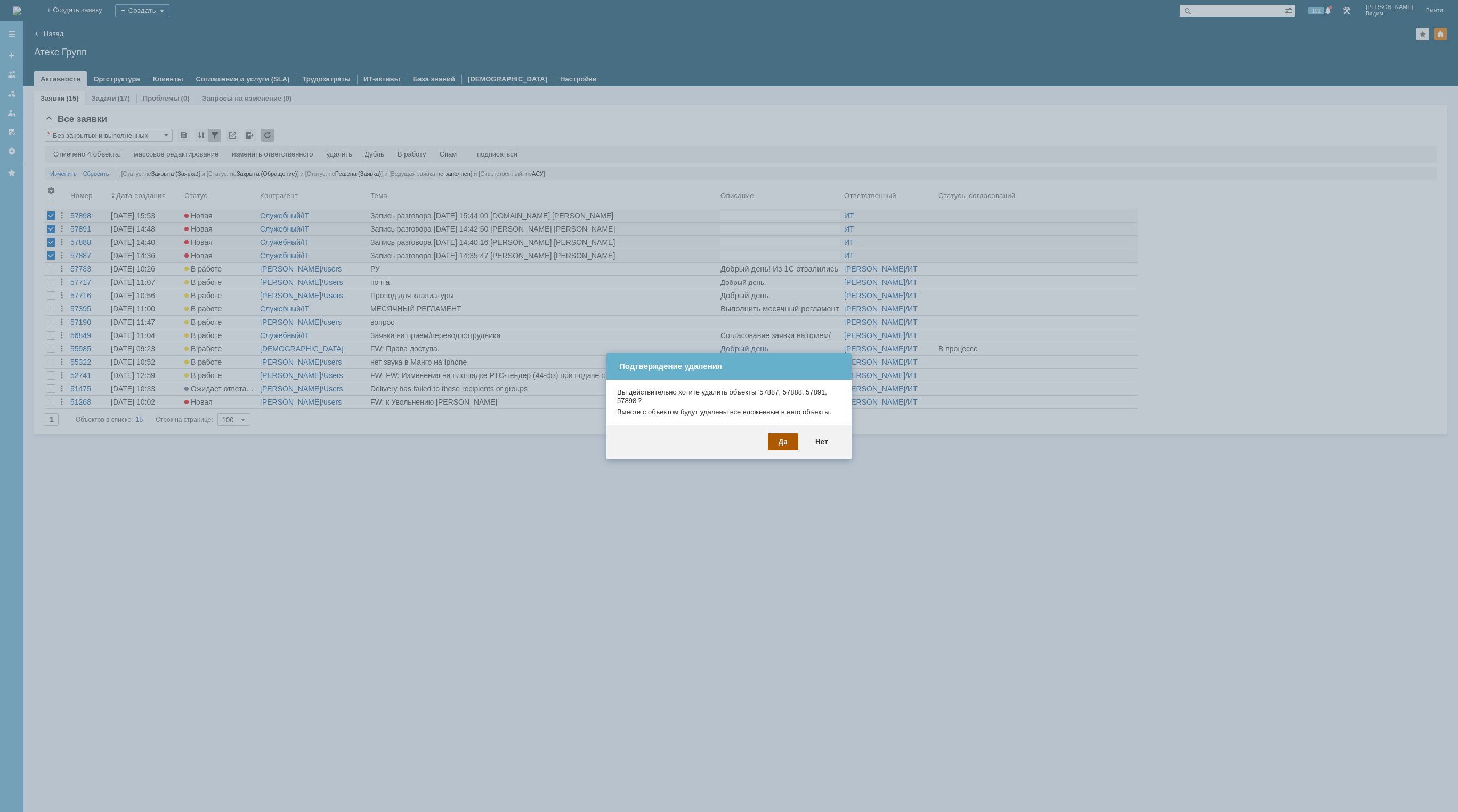
click at [780, 442] on div "Да" at bounding box center [784, 442] width 31 height 17
